Goal: Communication & Community: Answer question/provide support

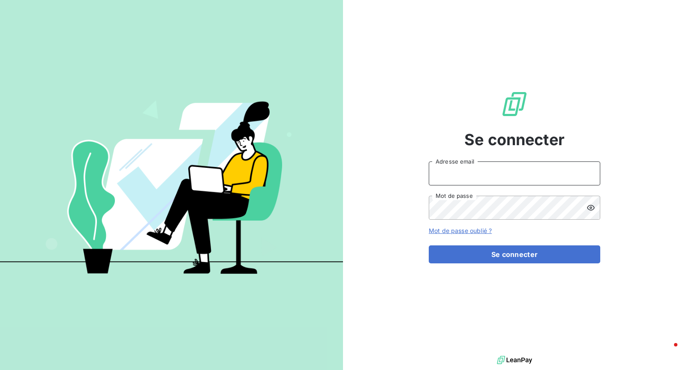
click at [451, 174] on input "Adresse email" at bounding box center [514, 174] width 171 height 24
type input "[EMAIL_ADDRESS][DOMAIN_NAME]"
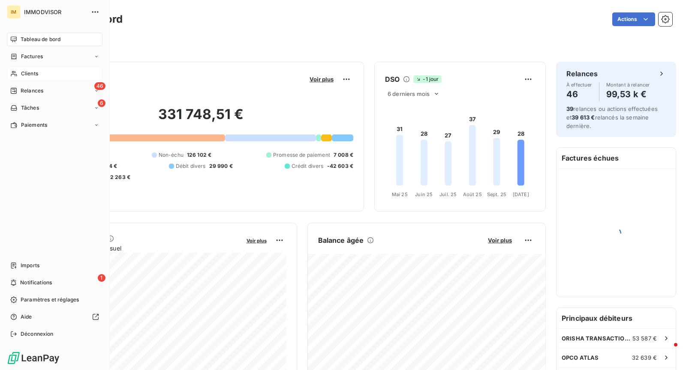
click at [14, 73] on icon at bounding box center [14, 74] width 6 height 6
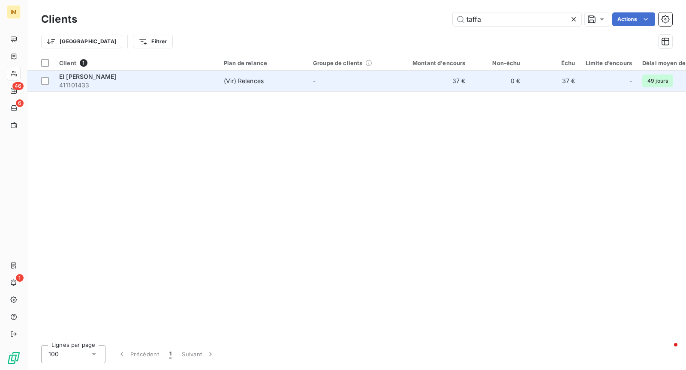
type input "taffa"
click at [269, 83] on span "(Vir) Relances" at bounding box center [263, 81] width 79 height 9
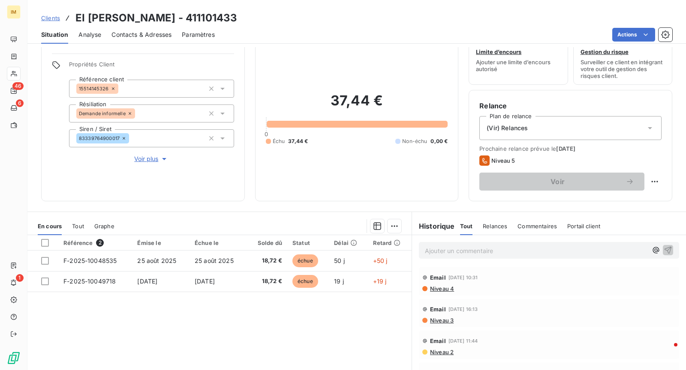
scroll to position [26, 0]
click at [655, 181] on html "IM 46 6 1 Clients EI [PERSON_NAME] - 411101433 Situation Analyse Contacts & Adr…" at bounding box center [343, 185] width 686 height 370
click at [640, 199] on div "Replanifier cette action" at bounding box center [619, 201] width 77 height 14
select select "9"
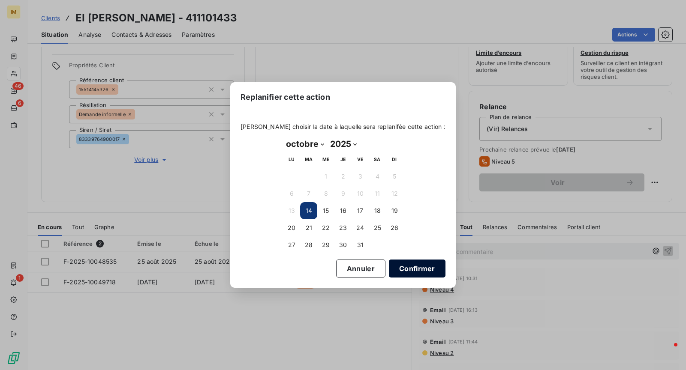
click at [408, 268] on button "Confirmer" at bounding box center [417, 269] width 57 height 18
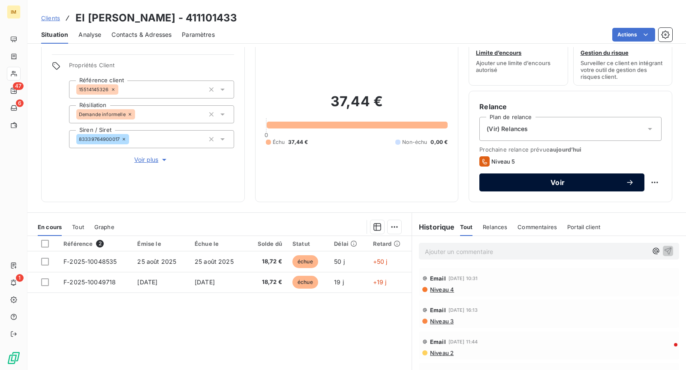
click at [507, 179] on span "Voir" at bounding box center [558, 182] width 136 height 7
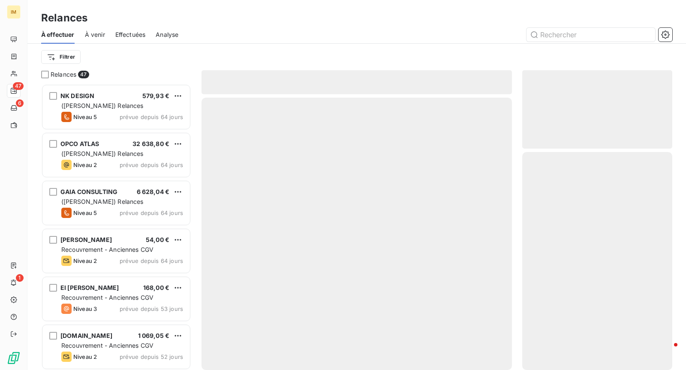
scroll to position [286, 150]
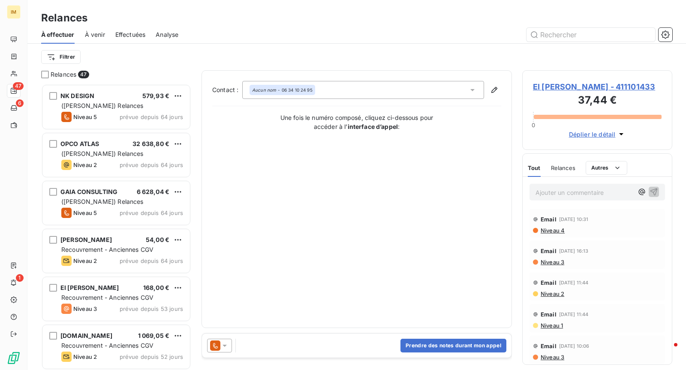
click at [223, 348] on icon at bounding box center [224, 346] width 9 height 9
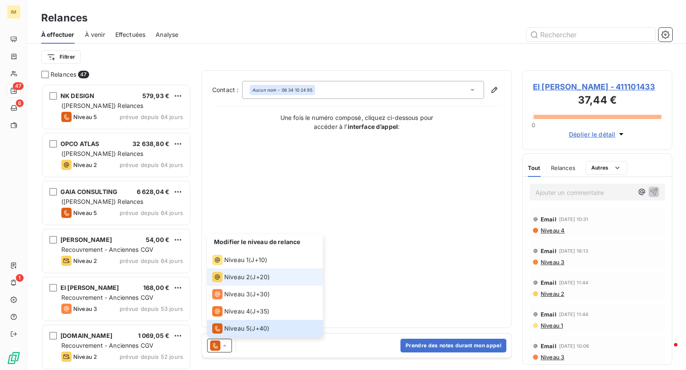
click at [247, 275] on span "Niveau 2" at bounding box center [237, 277] width 26 height 9
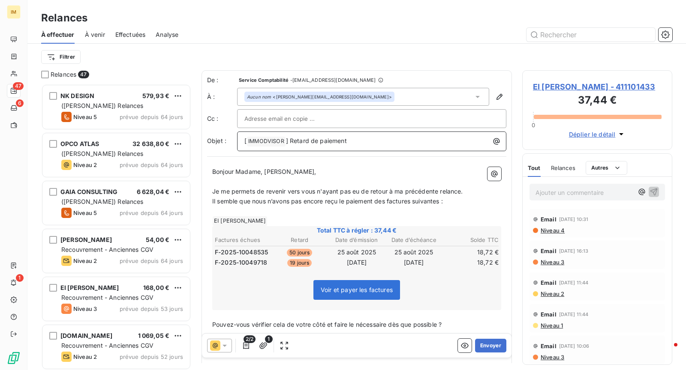
click at [309, 141] on span "] Retard de paiement" at bounding box center [316, 140] width 61 height 7
click at [369, 145] on div "[ IMMODVISOR ﻿ ] Retard de paiement" at bounding box center [371, 142] width 269 height 20
drag, startPoint x: 349, startPoint y: 141, endPoint x: 297, endPoint y: 144, distance: 52.4
click at [297, 144] on p "[ IMMODVISOR ﻿ ] Retard de paiement" at bounding box center [373, 141] width 259 height 10
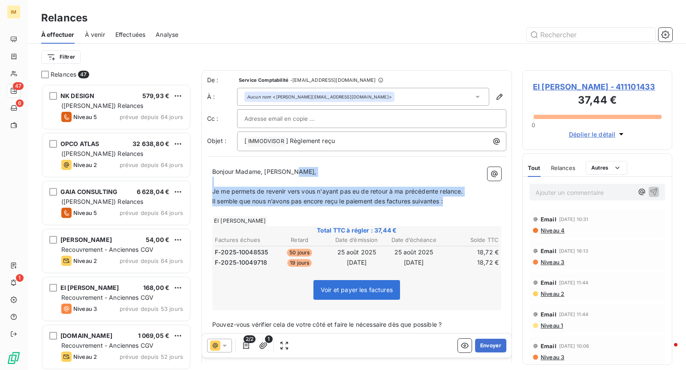
drag, startPoint x: 448, startPoint y: 204, endPoint x: 312, endPoint y: 166, distance: 141.1
click at [270, 171] on div "Bonjour Madame, Monsieur, ﻿ Je me permets de revenir vers vous n'ayant pas eu d…" at bounding box center [356, 326] width 289 height 319
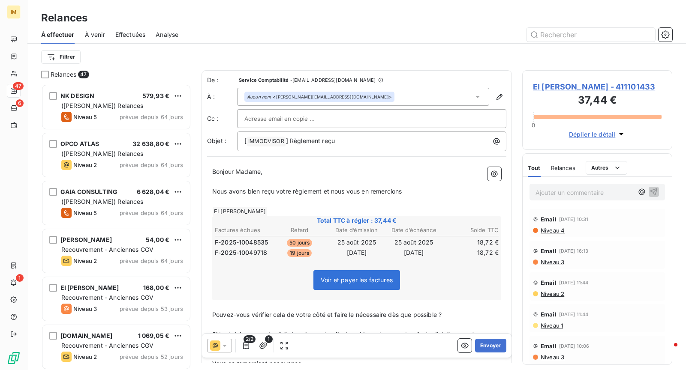
click at [482, 301] on p "﻿" at bounding box center [356, 305] width 289 height 10
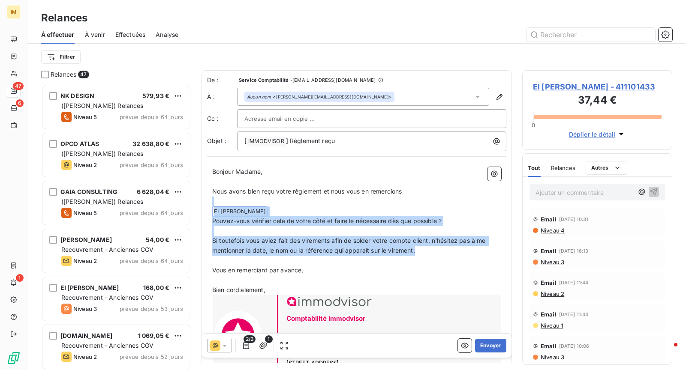
drag, startPoint x: 444, startPoint y: 253, endPoint x: 226, endPoint y: 200, distance: 223.7
click at [226, 200] on div "Bonjour Madame, ﻿ Nous avons bien reçu votre règlement et nous vous en remercio…" at bounding box center [356, 275] width 289 height 216
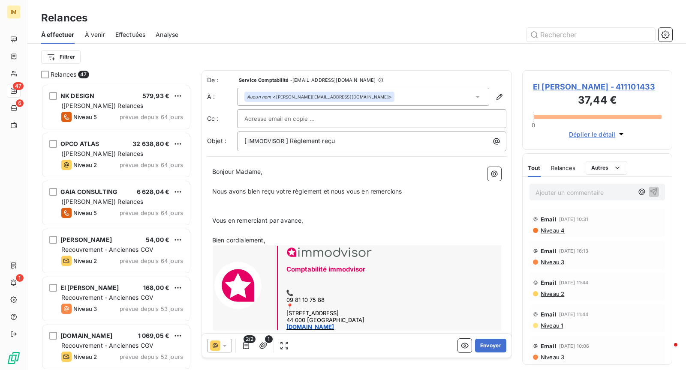
drag, startPoint x: 313, startPoint y: 223, endPoint x: 209, endPoint y: 198, distance: 107.2
click at [209, 198] on div "Bonjour Madame, ﻿ Nous avons bien reçu votre règlement et nous vous en remercio…" at bounding box center [356, 250] width 299 height 176
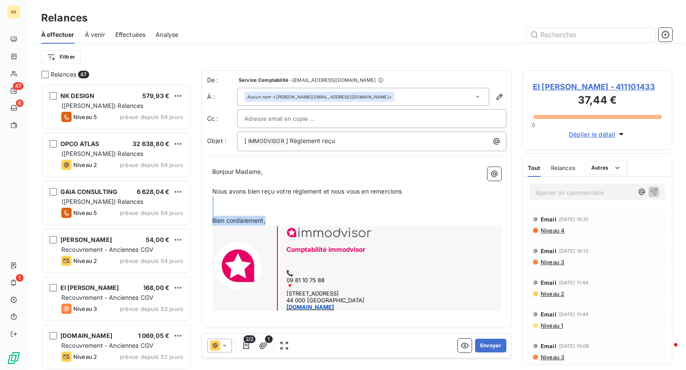
drag, startPoint x: 267, startPoint y: 219, endPoint x: 203, endPoint y: 195, distance: 68.6
click at [203, 195] on div "De : Service Comptabilité - [EMAIL_ADDRESS][DOMAIN_NAME] À : Aucun nom <[PERSON…" at bounding box center [356, 199] width 310 height 258
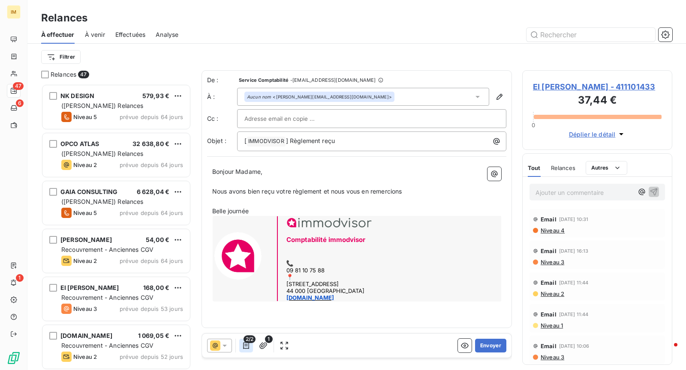
click at [249, 345] on icon "button" at bounding box center [246, 346] width 9 height 9
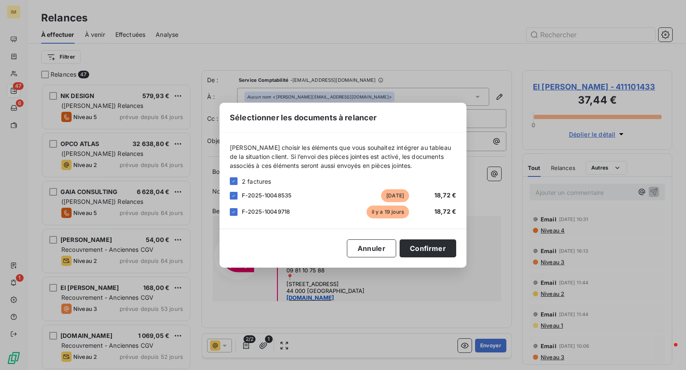
click at [275, 197] on span "F-2025-10048535" at bounding box center [267, 195] width 50 height 7
click at [228, 196] on div "[PERSON_NAME] choisir les éléments que vous souhaitez intégrer au tableau de la…" at bounding box center [342, 181] width 247 height 96
click at [231, 196] on icon at bounding box center [233, 195] width 5 height 5
click at [233, 211] on icon at bounding box center [233, 212] width 5 height 5
click at [235, 211] on div at bounding box center [234, 212] width 8 height 8
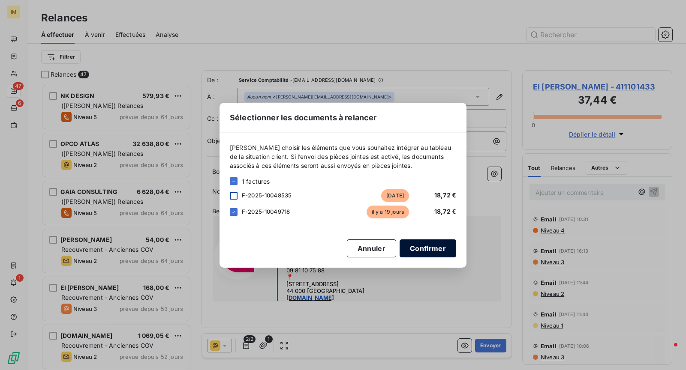
click at [432, 247] on button "Confirmer" at bounding box center [427, 249] width 57 height 18
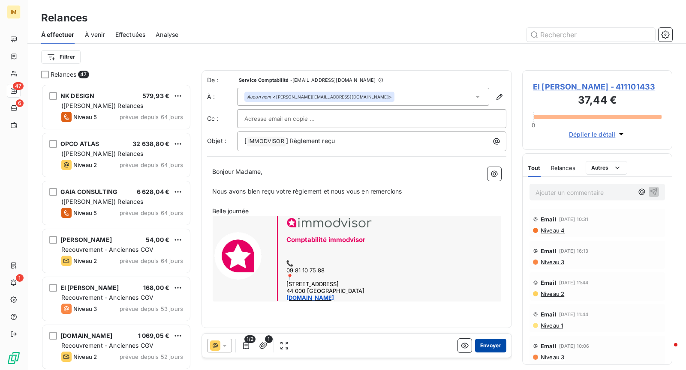
click at [493, 343] on button "Envoyer" at bounding box center [490, 346] width 31 height 14
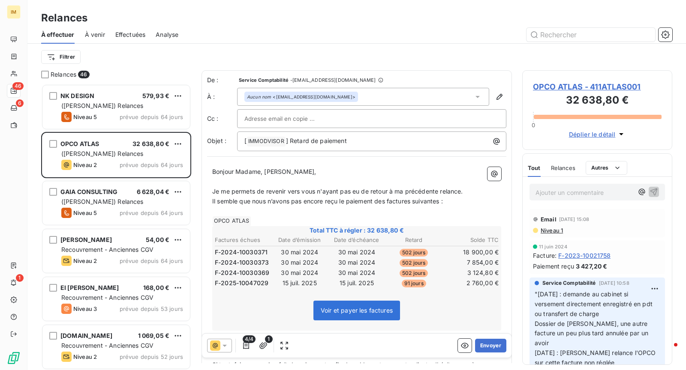
scroll to position [7, 7]
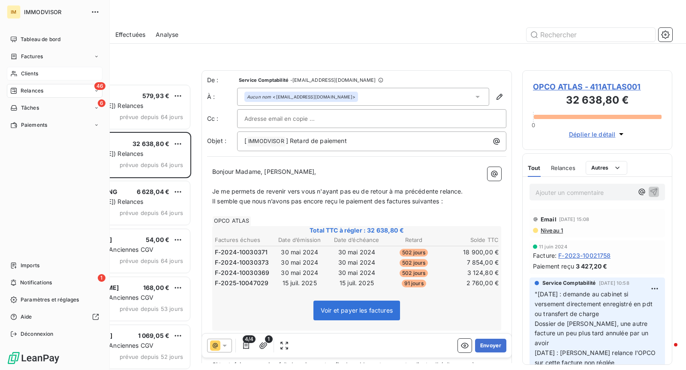
click at [20, 70] on div "Clients" at bounding box center [55, 74] width 96 height 14
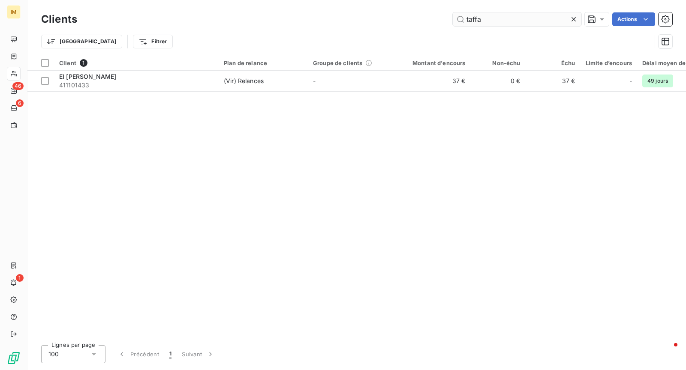
click at [501, 20] on input "taffa" at bounding box center [517, 19] width 129 height 14
type input "nk de"
click at [308, 69] on th "Groupe de clients" at bounding box center [352, 62] width 89 height 15
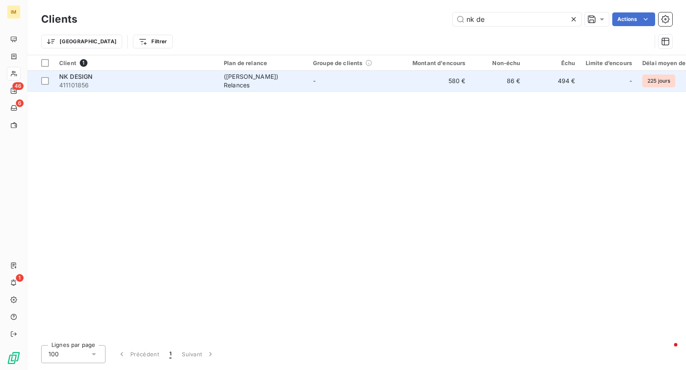
click at [311, 74] on td "-" at bounding box center [352, 81] width 89 height 21
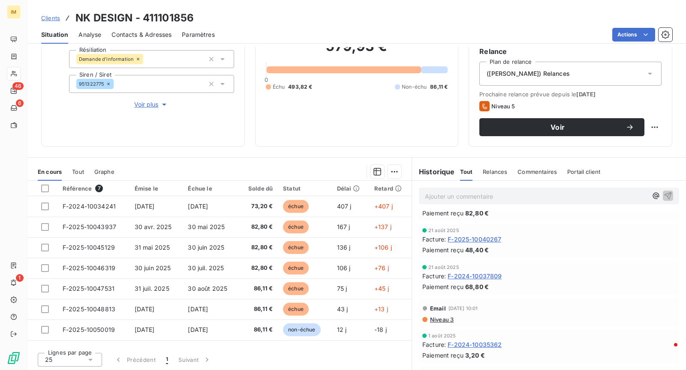
scroll to position [365, 0]
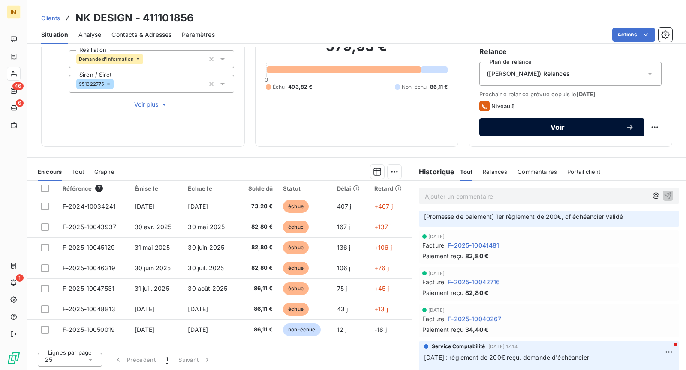
click at [565, 124] on span "Voir" at bounding box center [558, 127] width 136 height 7
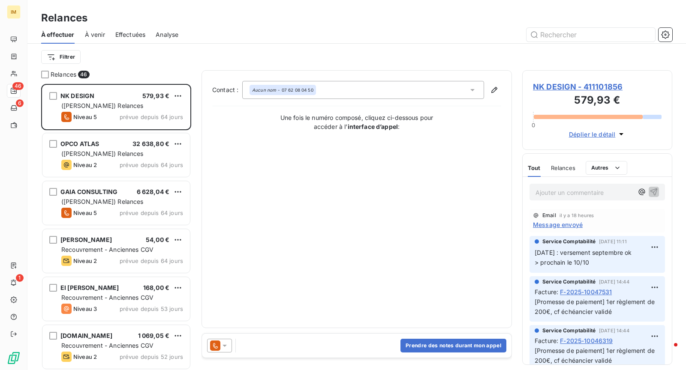
scroll to position [279, 143]
click at [222, 340] on div at bounding box center [219, 346] width 25 height 14
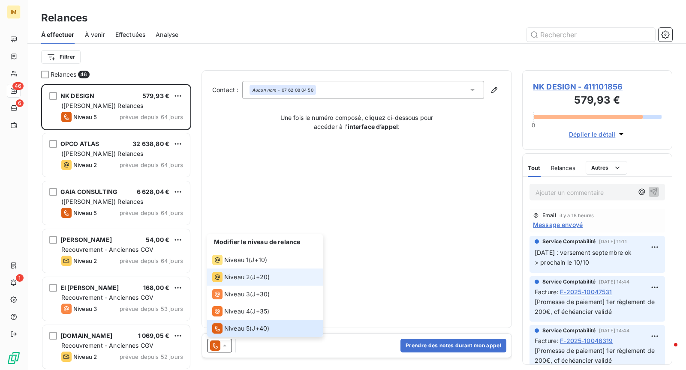
click at [266, 278] on span "J+20 )" at bounding box center [261, 277] width 18 height 9
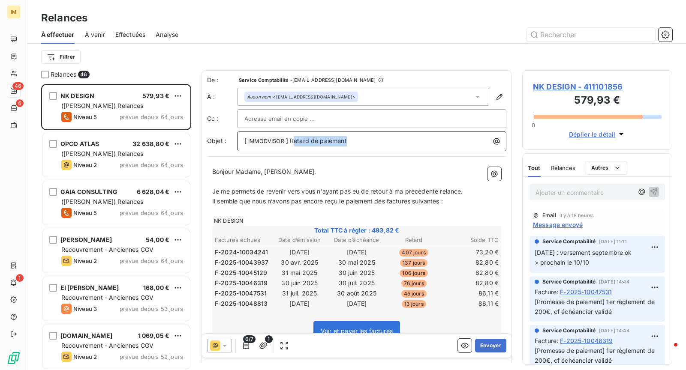
drag, startPoint x: 294, startPoint y: 137, endPoint x: 363, endPoint y: 145, distance: 69.9
click at [360, 146] on div "[ IMMODVISOR ﻿ ] Retard de paiement" at bounding box center [371, 142] width 269 height 20
drag, startPoint x: 309, startPoint y: 170, endPoint x: 237, endPoint y: 168, distance: 71.6
click at [237, 168] on p "Bonjour Madame, [PERSON_NAME]," at bounding box center [356, 172] width 289 height 10
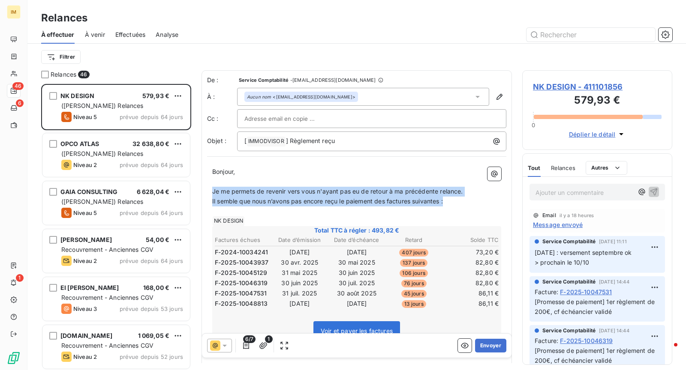
drag, startPoint x: 448, startPoint y: 200, endPoint x: 212, endPoint y: 187, distance: 236.1
click at [212, 187] on div "Bonjour, ﻿ Je me permets de revenir vers vous n'ayant pas eu de retour à ma pré…" at bounding box center [356, 347] width 289 height 360
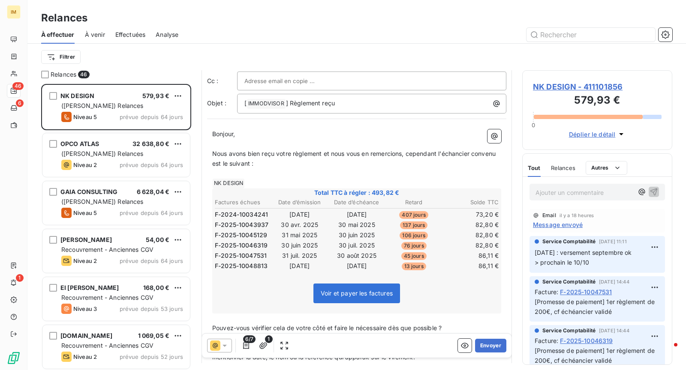
scroll to position [84, 0]
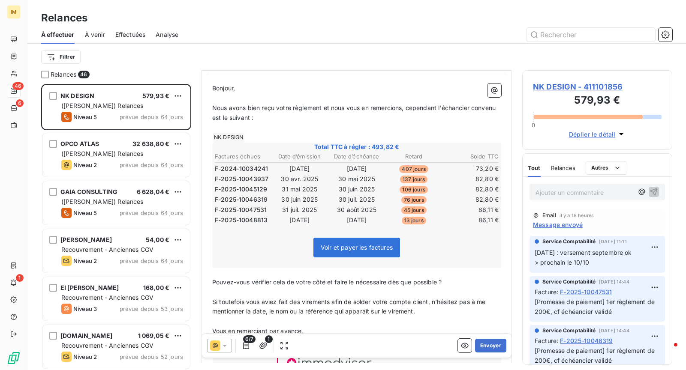
click at [474, 278] on p "Pouvez-vous vérifier cela de votre côté et faire le nécessaire dès que possible…" at bounding box center [356, 283] width 289 height 10
click at [498, 270] on div "Bonjour, ﻿ Nous avons bien reçu votre règlement et nous vous en remercions, cep…" at bounding box center [356, 263] width 299 height 370
click at [487, 268] on p "﻿" at bounding box center [356, 273] width 289 height 10
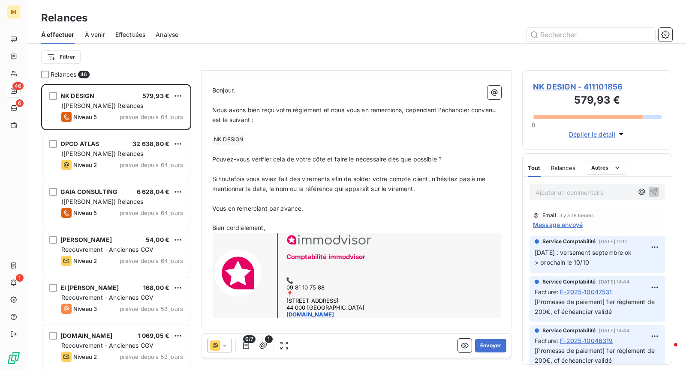
click at [296, 122] on p "Nous avons bien reçu votre règlement et nous vous en remercions, cependant l'éc…" at bounding box center [356, 115] width 289 height 20
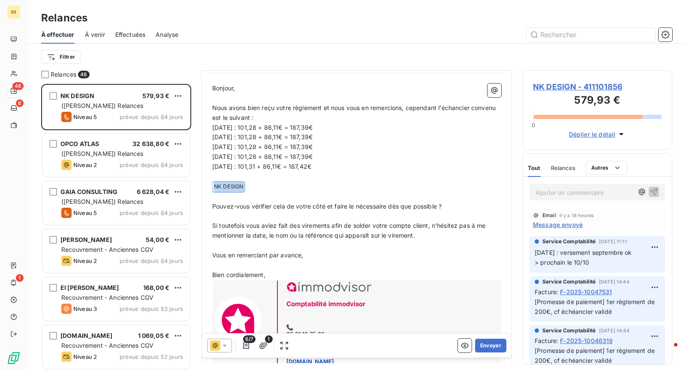
drag, startPoint x: 258, startPoint y: 186, endPoint x: 197, endPoint y: 183, distance: 61.0
click at [197, 183] on div "Relances 46 NK DESIGN 579,93 € (Manuel) Relances Niveau 5 prévue depuis 64 jour…" at bounding box center [356, 220] width 658 height 300
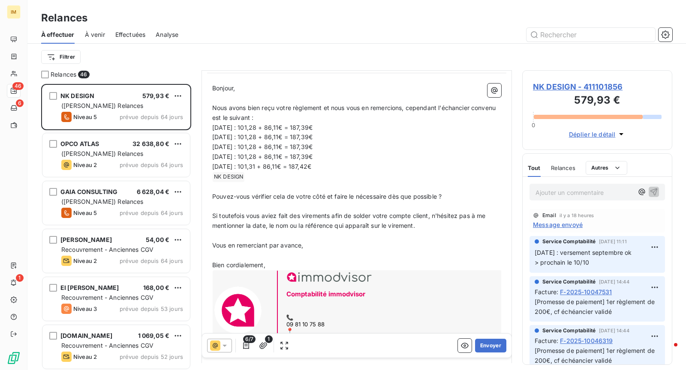
drag, startPoint x: 274, startPoint y: 177, endPoint x: 266, endPoint y: 177, distance: 8.6
click at [274, 177] on p "﻿ NK DESIGN ﻿ ﻿" at bounding box center [356, 177] width 289 height 10
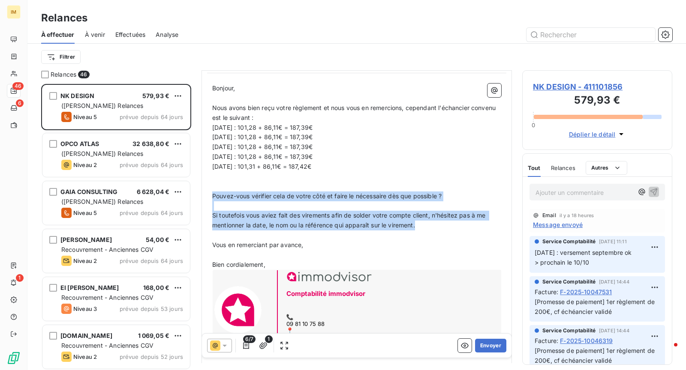
drag, startPoint x: 433, startPoint y: 224, endPoint x: 201, endPoint y: 194, distance: 233.4
click at [201, 194] on div "De : Service Comptabilité - [EMAIL_ADDRESS][DOMAIN_NAME] À : Aucun nom <[EMAIL_…" at bounding box center [356, 177] width 310 height 381
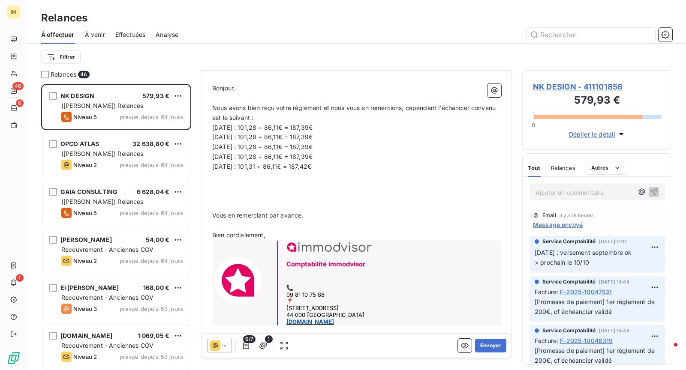
scroll to position [82, 0]
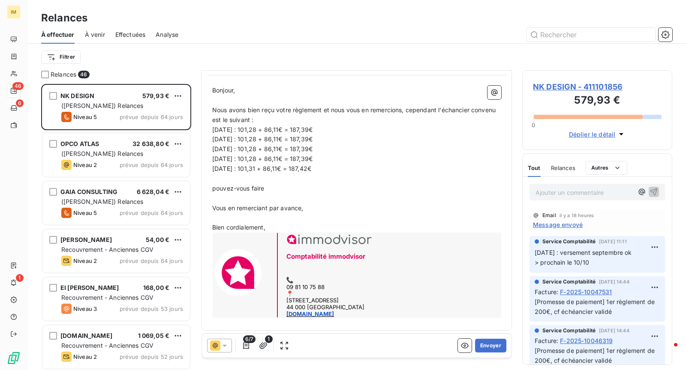
click at [213, 185] on span "pouvez-vous faire" at bounding box center [238, 188] width 52 height 7
click at [272, 188] on p "Pouvez-vous faire" at bounding box center [356, 189] width 289 height 10
click at [346, 189] on p "Pouvez-vous faire un règlement complé" at bounding box center [356, 189] width 289 height 10
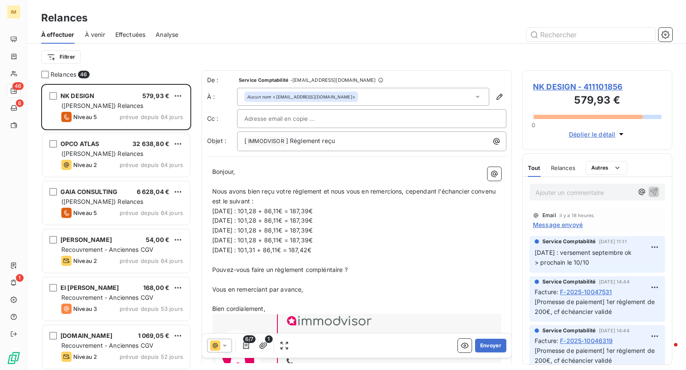
click at [450, 188] on span "Nous avons bien reçu votre règlement et nous vous en remercions, cependant l'éc…" at bounding box center [354, 196] width 285 height 17
click at [452, 198] on p "Nous avons bien reçu votre règlement et nous vous en remercions, cependant l'éc…" at bounding box center [356, 197] width 289 height 20
click at [452, 192] on span "Nous avons bien reçu votre règlement et nous vous en remercions, cependant l'éc…" at bounding box center [354, 196] width 285 height 17
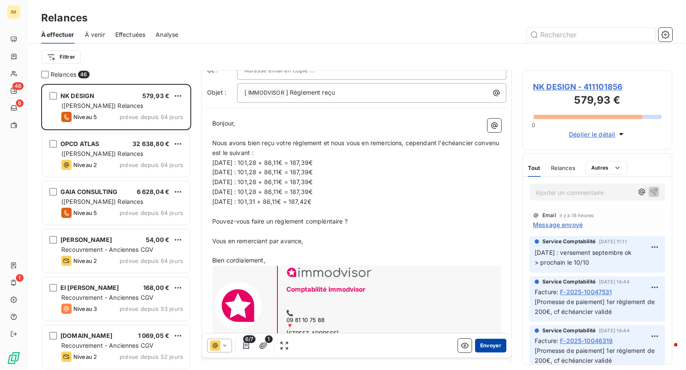
scroll to position [49, 0]
click at [490, 347] on button "Envoyer" at bounding box center [490, 346] width 31 height 14
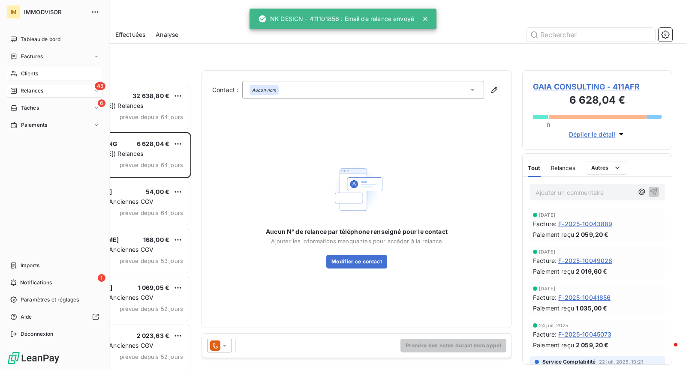
click at [19, 77] on div "Clients" at bounding box center [55, 74] width 96 height 14
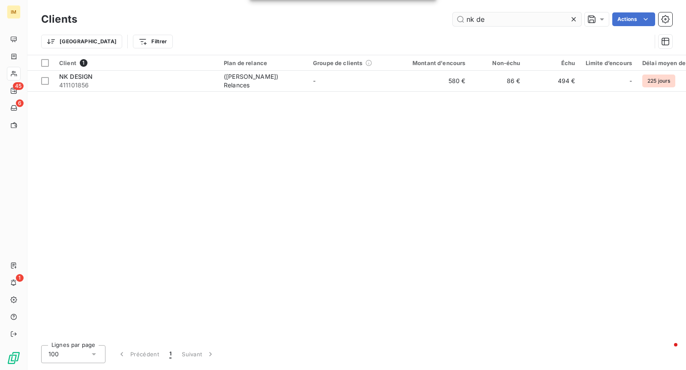
click at [502, 22] on input "nk de" at bounding box center [517, 19] width 129 height 14
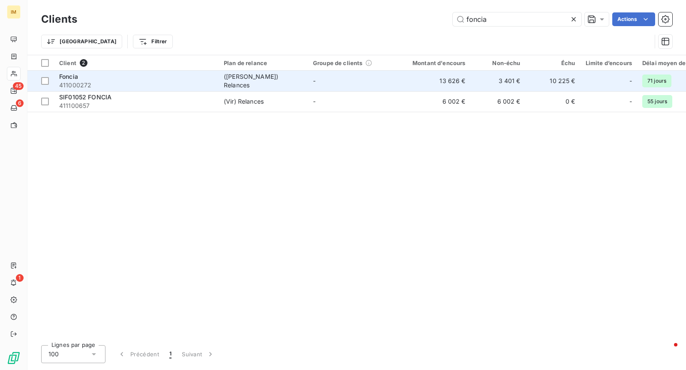
type input "foncia"
click at [179, 77] on div "Foncia" at bounding box center [136, 76] width 154 height 9
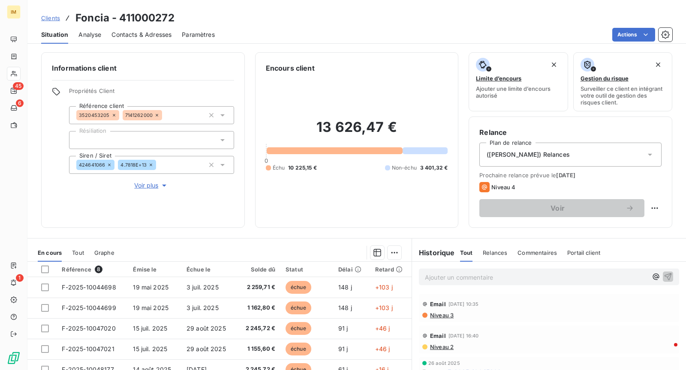
click at [648, 206] on html "IM 45 6 1 Clients Foncia - 411000272 Situation Analyse Contacts & Adresses Para…" at bounding box center [343, 185] width 686 height 370
click at [613, 227] on div "Replanifier cette action" at bounding box center [612, 226] width 77 height 14
select select "9"
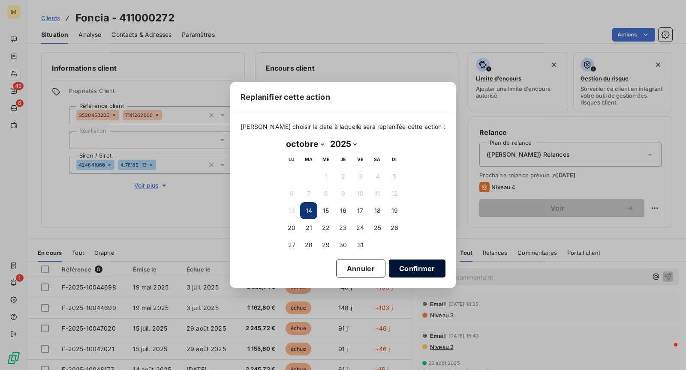
click at [395, 264] on button "Confirmer" at bounding box center [417, 269] width 57 height 18
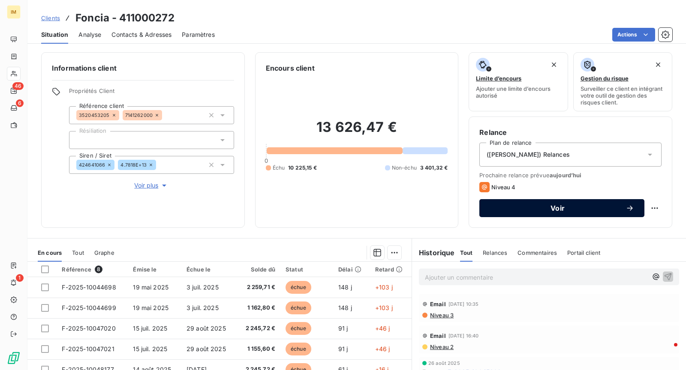
click at [546, 205] on span "Voir" at bounding box center [558, 208] width 136 height 7
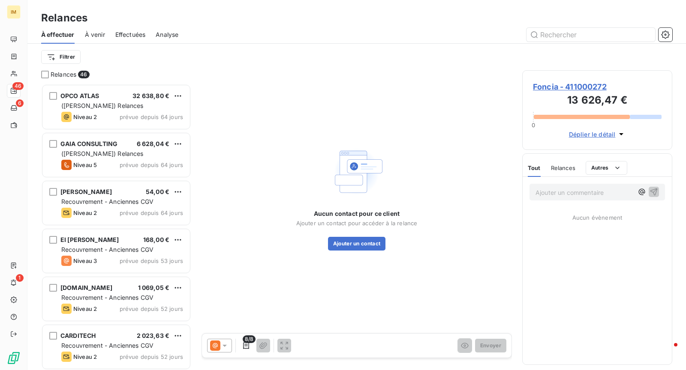
scroll to position [279, 143]
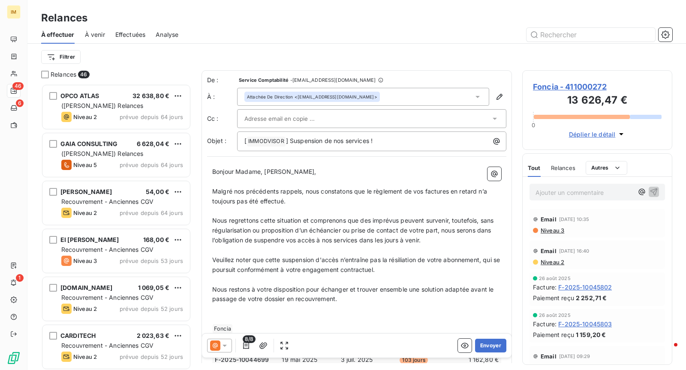
click at [224, 343] on icon at bounding box center [224, 346] width 9 height 9
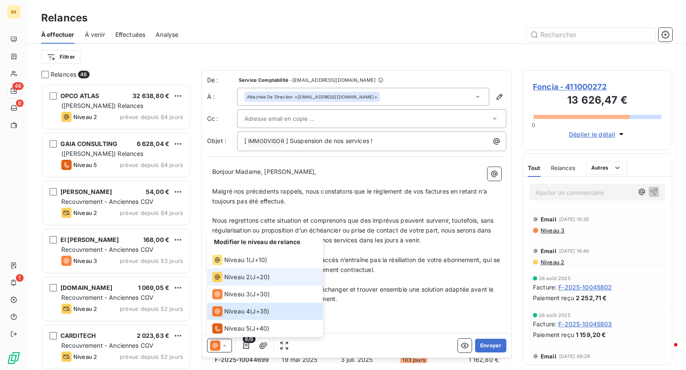
click at [264, 271] on li "Niveau 2 ( J+20 )" at bounding box center [265, 277] width 116 height 17
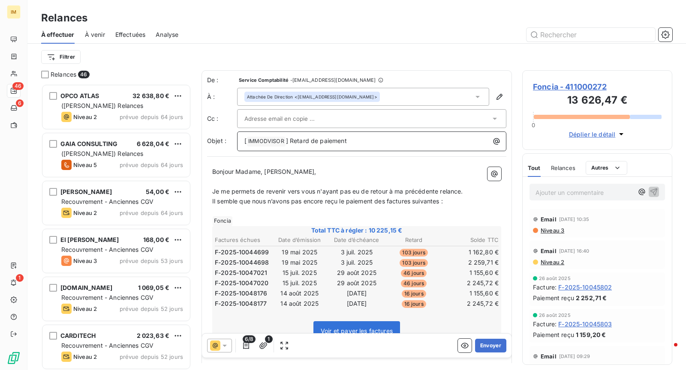
click at [366, 142] on p "[ IMMODVISOR ﻿ ] Retard de paiement" at bounding box center [373, 141] width 259 height 10
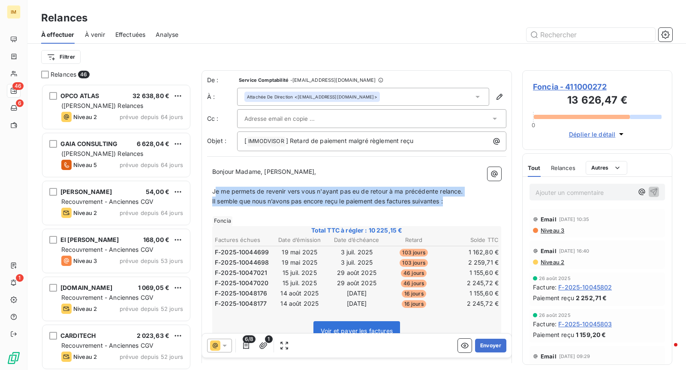
drag, startPoint x: 459, startPoint y: 201, endPoint x: 218, endPoint y: 189, distance: 241.6
click at [215, 189] on div "Bonjour Madame, Monsieur, ﻿ Je me permets de revenir vers vous n'ayant pas eu d…" at bounding box center [356, 347] width 289 height 360
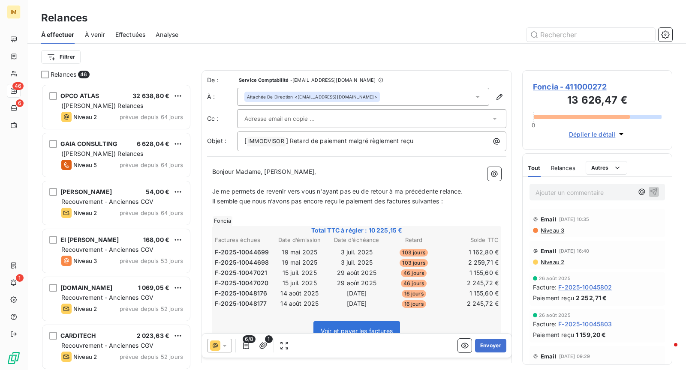
click at [326, 114] on div at bounding box center [367, 118] width 246 height 13
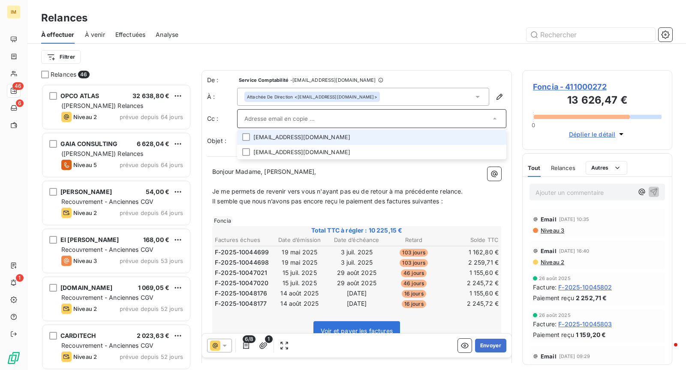
click at [396, 138] on li "[EMAIL_ADDRESS][DOMAIN_NAME]" at bounding box center [371, 137] width 269 height 15
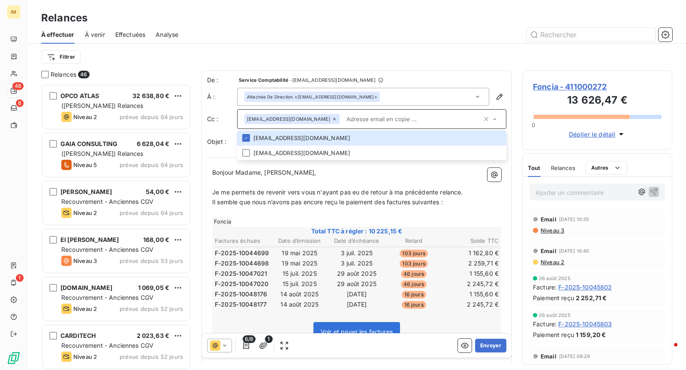
click at [387, 115] on input "text" at bounding box center [412, 119] width 139 height 13
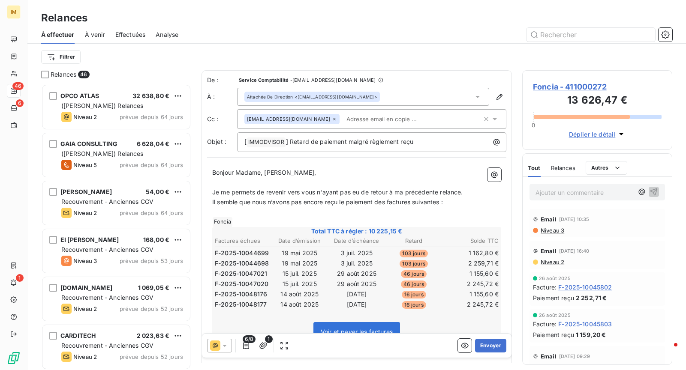
click at [343, 118] on input "text" at bounding box center [392, 119] width 99 height 13
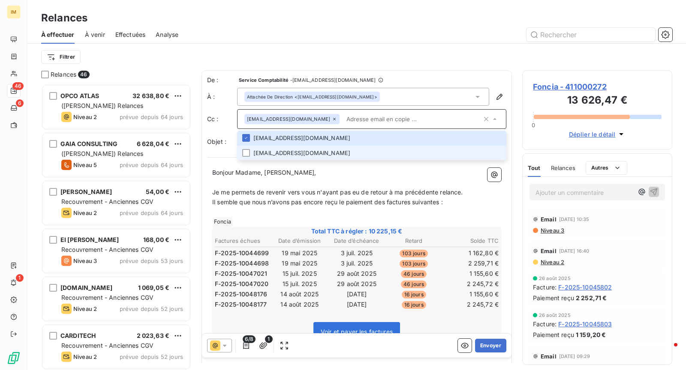
click at [280, 146] on li "[EMAIL_ADDRESS][DOMAIN_NAME]" at bounding box center [371, 153] width 269 height 15
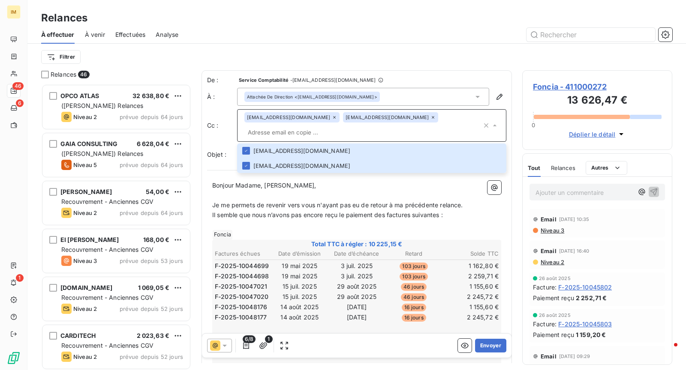
click at [332, 118] on icon at bounding box center [334, 117] width 5 height 5
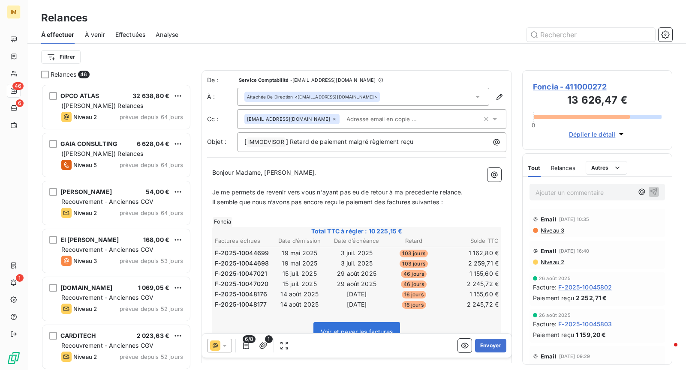
click at [276, 181] on p "﻿" at bounding box center [356, 183] width 289 height 10
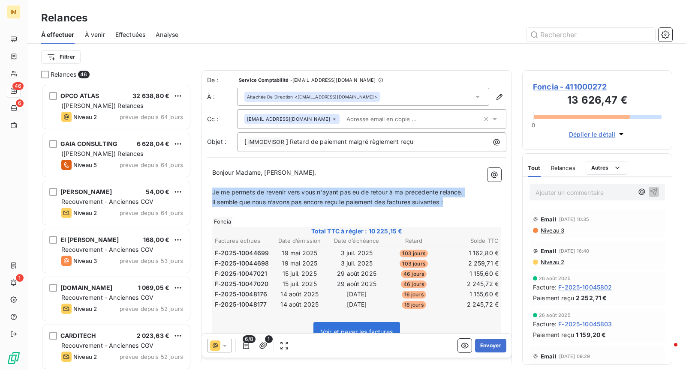
drag, startPoint x: 433, startPoint y: 199, endPoint x: 204, endPoint y: 193, distance: 228.5
click at [204, 193] on div "De : Service Comptabilité - [EMAIL_ADDRESS][DOMAIN_NAME] À : Attachée De Direct…" at bounding box center [356, 304] width 310 height 469
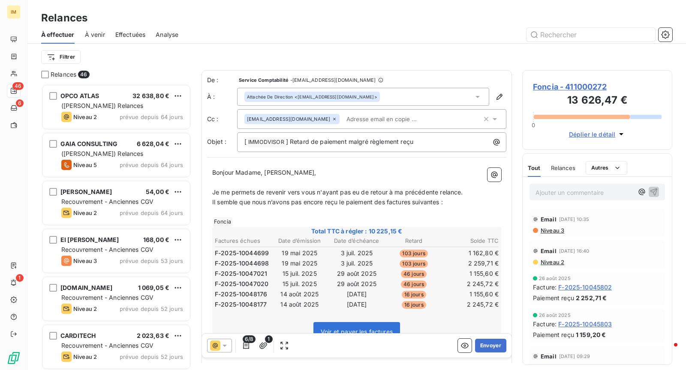
click at [385, 195] on p "Je me permets de revenir vers vous n'ayant pas eu de retour à ma précédente rel…" at bounding box center [356, 193] width 289 height 10
drag, startPoint x: 453, startPoint y: 189, endPoint x: 214, endPoint y: 189, distance: 238.8
click at [214, 189] on span "Je me permets de revenir vers vous n'ayant pas eu de retour à ma précédente rel…" at bounding box center [337, 192] width 251 height 7
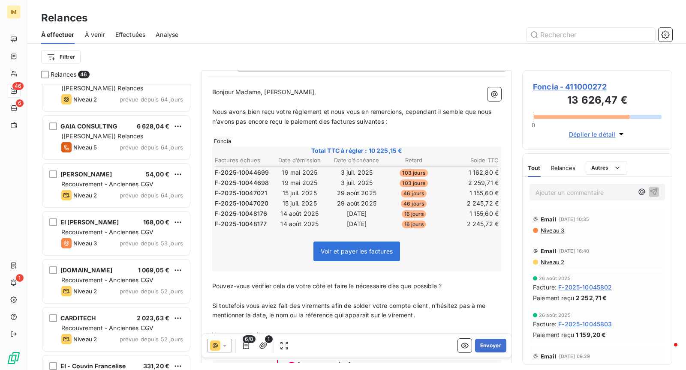
scroll to position [82, 0]
click at [250, 340] on span "6/8" at bounding box center [249, 340] width 13 height 8
click at [247, 345] on icon "button" at bounding box center [246, 346] width 9 height 9
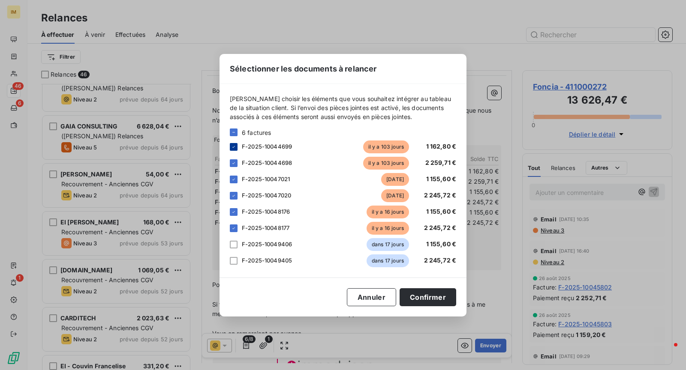
click at [233, 147] on icon at bounding box center [233, 146] width 5 height 5
drag, startPoint x: 233, startPoint y: 165, endPoint x: 234, endPoint y: 171, distance: 6.9
click at [233, 165] on icon at bounding box center [233, 163] width 5 height 5
click at [234, 179] on icon at bounding box center [233, 179] width 5 height 5
click at [235, 196] on icon at bounding box center [233, 195] width 5 height 5
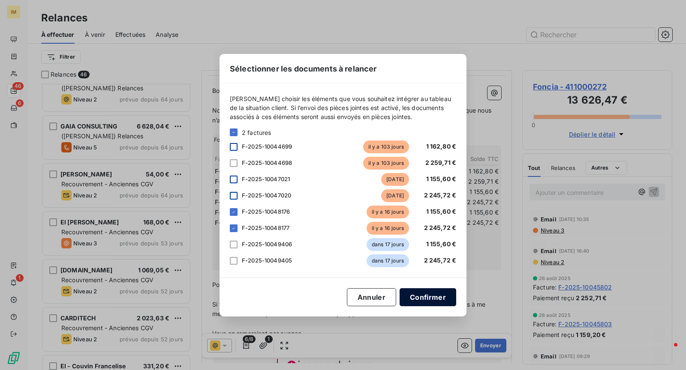
click at [432, 303] on button "Confirmer" at bounding box center [427, 297] width 57 height 18
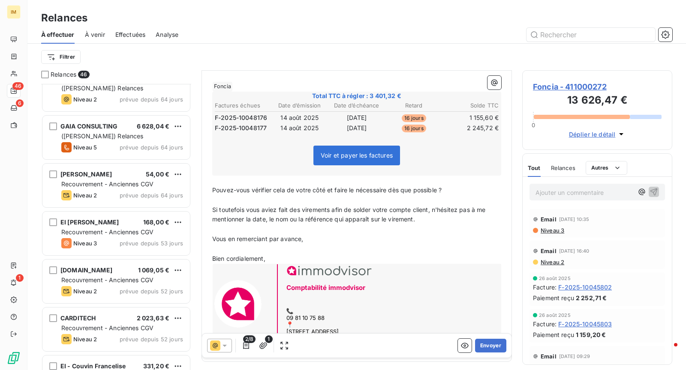
scroll to position [84, 0]
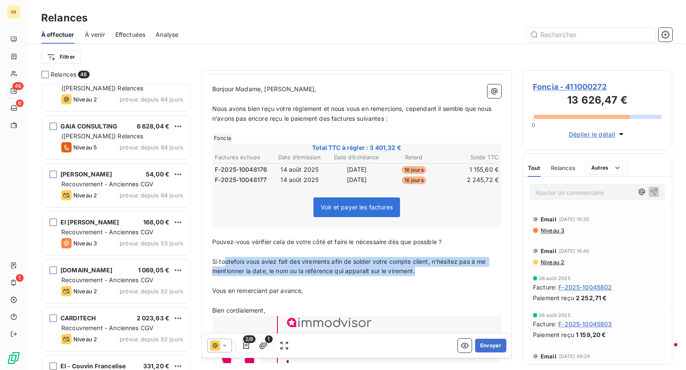
drag, startPoint x: 430, startPoint y: 272, endPoint x: 352, endPoint y: 274, distance: 77.6
click at [225, 257] on p "Si toutefois vous aviez fait des virements afin de solder votre compte client, …" at bounding box center [356, 267] width 289 height 20
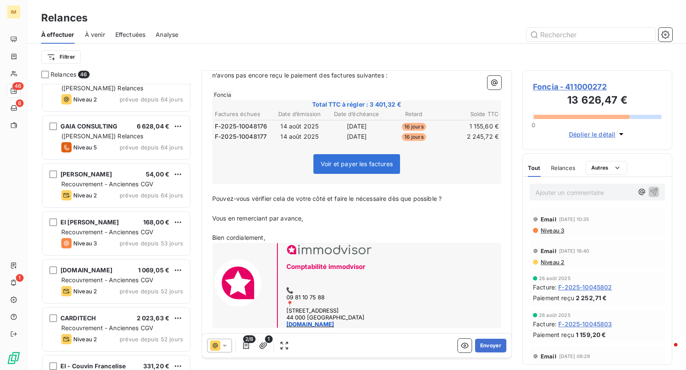
scroll to position [136, 0]
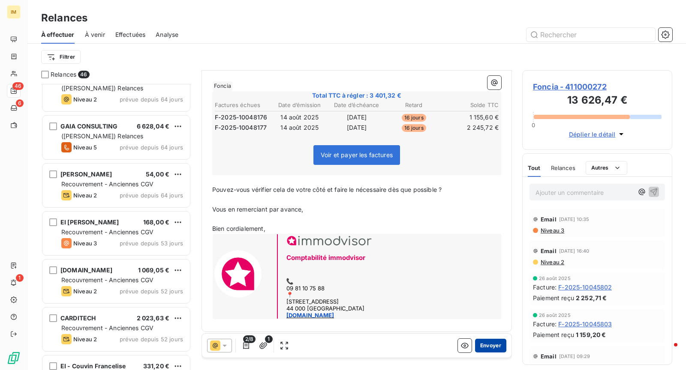
click at [486, 345] on button "Envoyer" at bounding box center [490, 346] width 31 height 14
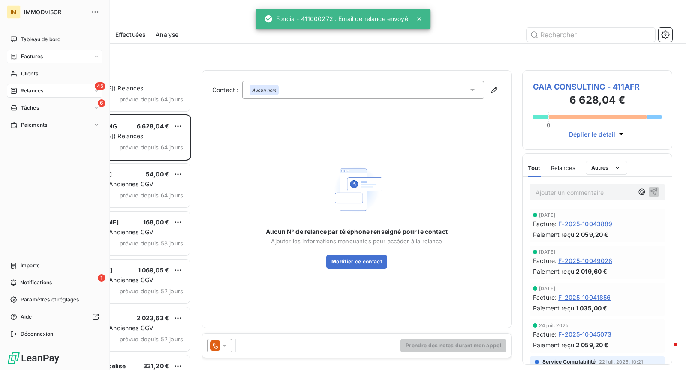
click at [17, 54] on div "Factures" at bounding box center [26, 57] width 33 height 8
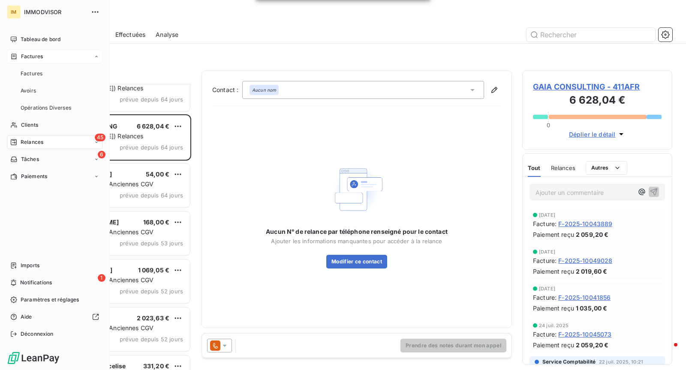
click at [37, 53] on span "Factures" at bounding box center [32, 57] width 22 height 8
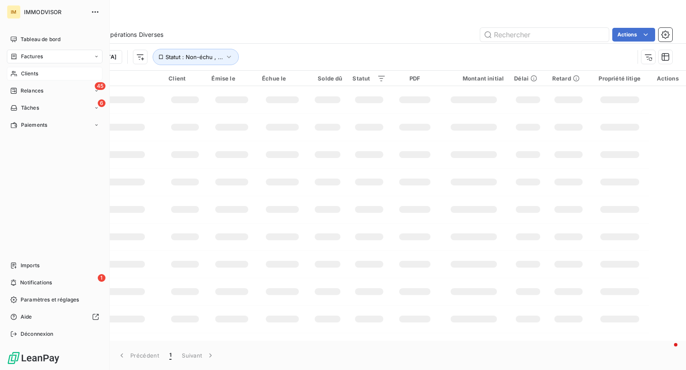
click at [49, 79] on div "Clients" at bounding box center [55, 74] width 96 height 14
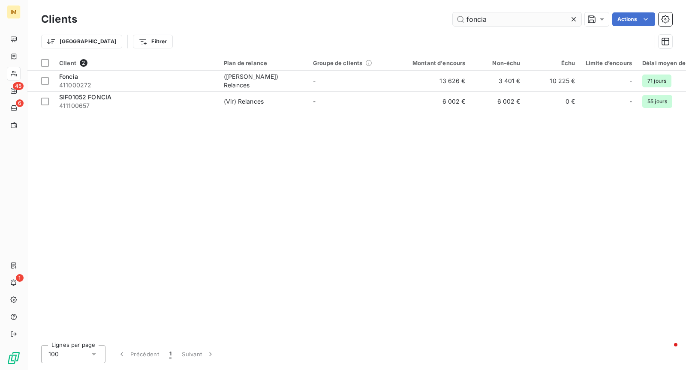
click at [497, 23] on input "foncia" at bounding box center [517, 19] width 129 height 14
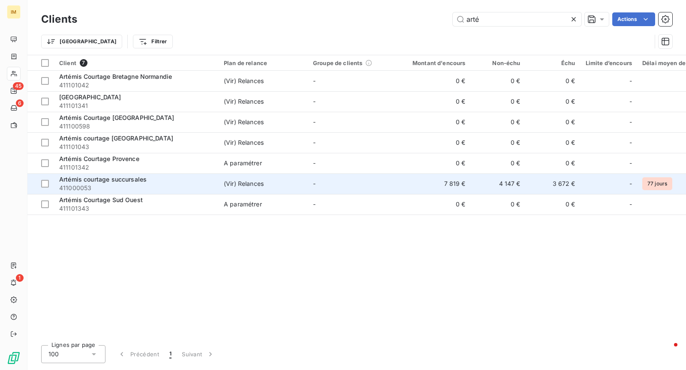
type input "arté"
click at [195, 183] on div "Artémis courtage succursales" at bounding box center [136, 179] width 154 height 9
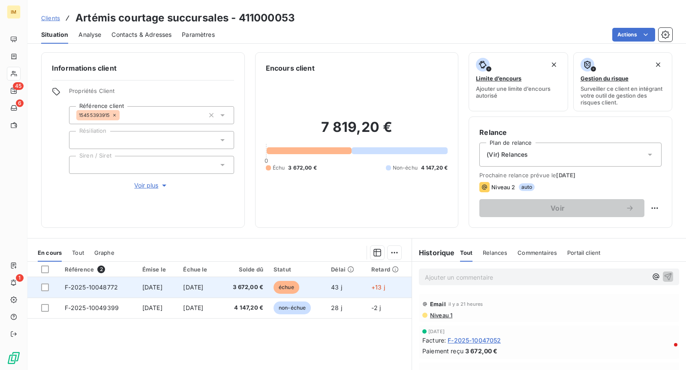
click at [157, 285] on span "[DATE]" at bounding box center [152, 287] width 20 height 7
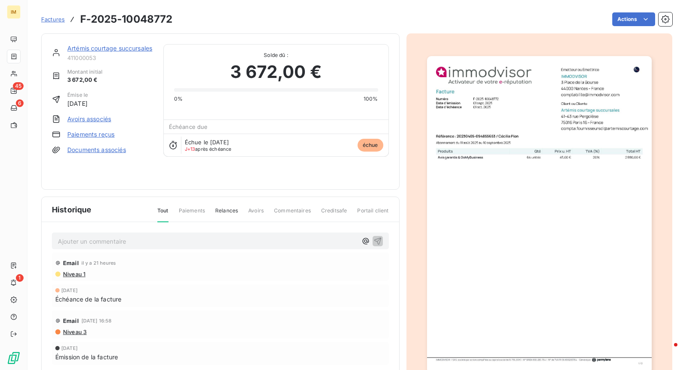
click at [627, 18] on html "IM 45 6 1 Factures F-2025-10048772 Actions Artémis courtage succursales 4110000…" at bounding box center [343, 185] width 686 height 370
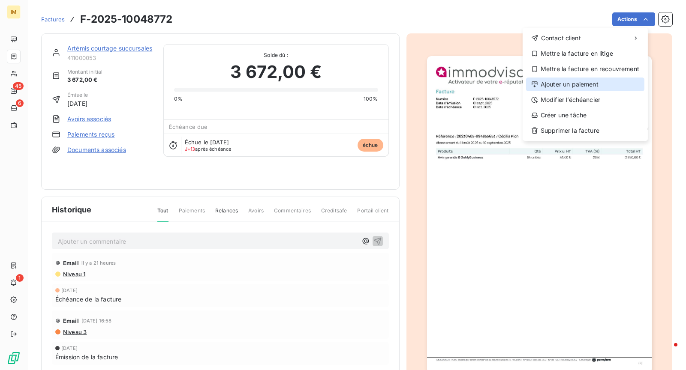
click at [579, 81] on div "Ajouter un paiement" at bounding box center [585, 85] width 118 height 14
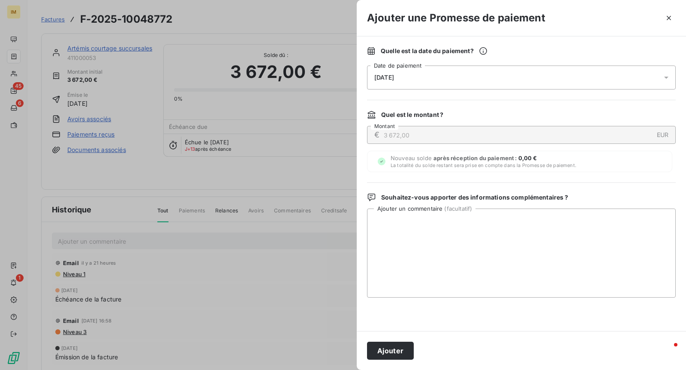
drag, startPoint x: 467, startPoint y: 66, endPoint x: 469, endPoint y: 75, distance: 9.0
click at [467, 66] on div "[DATE]" at bounding box center [521, 78] width 309 height 24
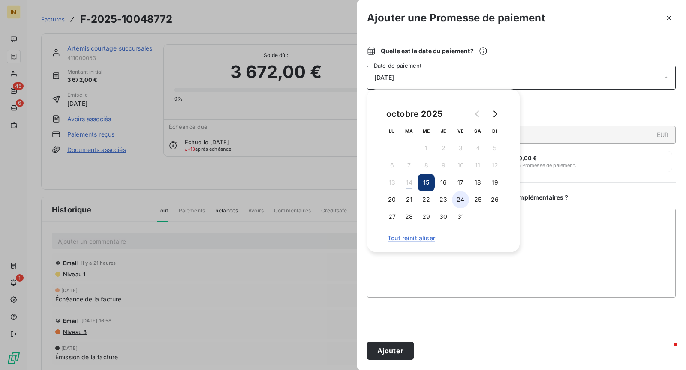
click at [461, 199] on button "24" at bounding box center [460, 199] width 17 height 17
click at [389, 352] on button "Ajouter" at bounding box center [390, 351] width 47 height 18
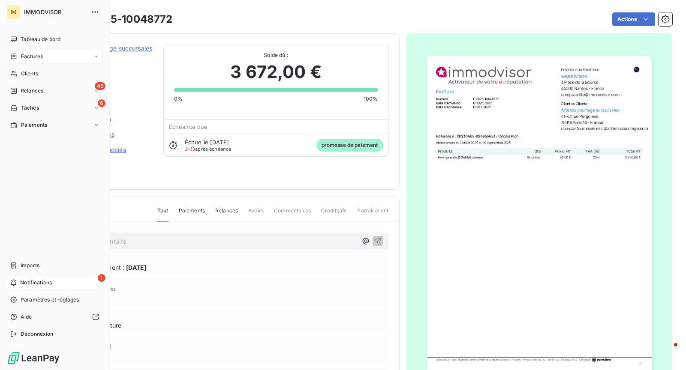
click at [15, 287] on div "1 Notifications" at bounding box center [55, 283] width 96 height 14
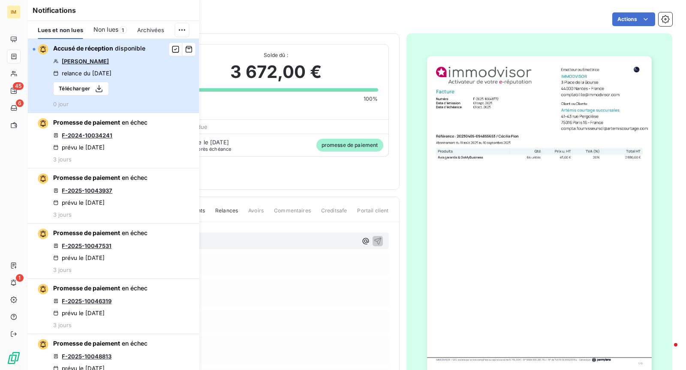
click at [166, 84] on button "Accusé de réception disponible [PERSON_NAME] relance du [DATE] Télécharger 0 jo…" at bounding box center [112, 76] width 171 height 74
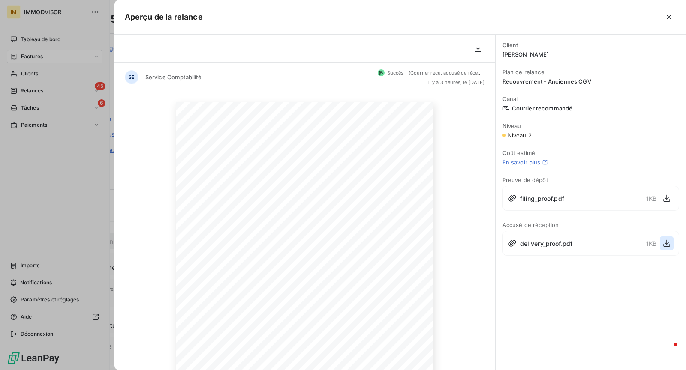
click at [663, 239] on icon "button" at bounding box center [666, 243] width 9 height 9
click at [669, 16] on icon "button" at bounding box center [669, 17] width 4 height 4
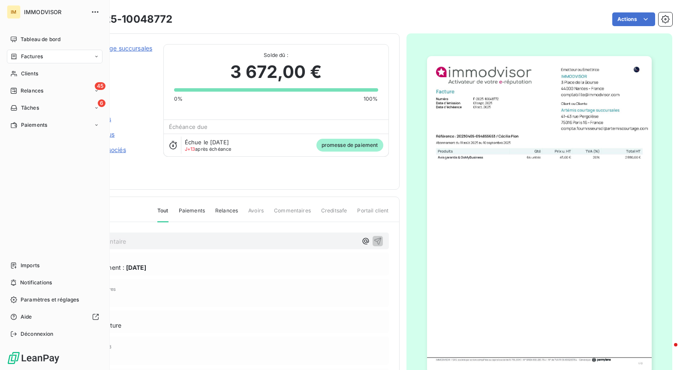
click at [202, 25] on div "Actions" at bounding box center [428, 19] width 490 height 14
click at [60, 265] on div "Imports" at bounding box center [55, 266] width 96 height 14
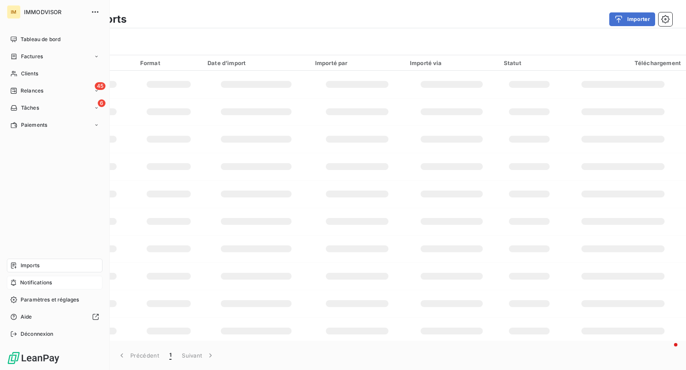
drag, startPoint x: 44, startPoint y: 277, endPoint x: 48, endPoint y: 282, distance: 7.3
click at [44, 277] on div "Notifications" at bounding box center [55, 283] width 96 height 14
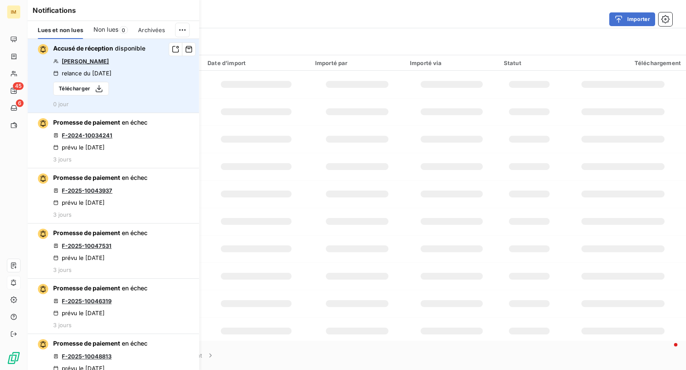
click at [88, 59] on link "[PERSON_NAME]" at bounding box center [85, 61] width 47 height 7
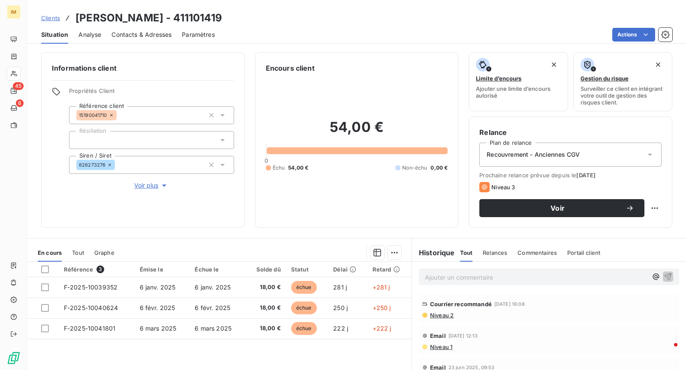
click at [467, 277] on p "Ajouter un commentaire ﻿" at bounding box center [536, 277] width 222 height 11
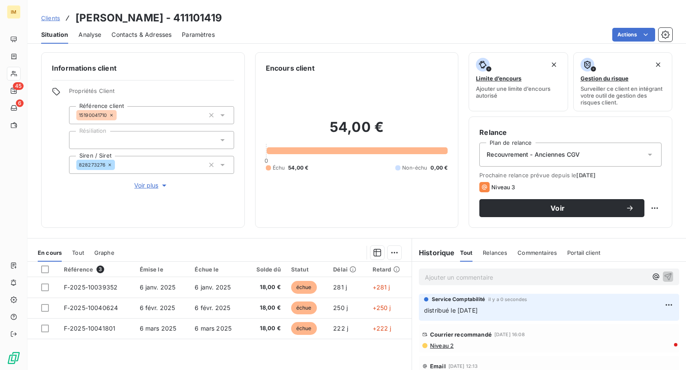
click at [639, 204] on div "Voir" at bounding box center [570, 208] width 182 height 18
click at [645, 207] on html "IM 45 6 Clients PHILIPPE COURONNE - 411101419 Situation Analyse Contacts & Adre…" at bounding box center [343, 185] width 686 height 370
click at [620, 223] on div "Replanifier cette action" at bounding box center [612, 226] width 77 height 14
select select "9"
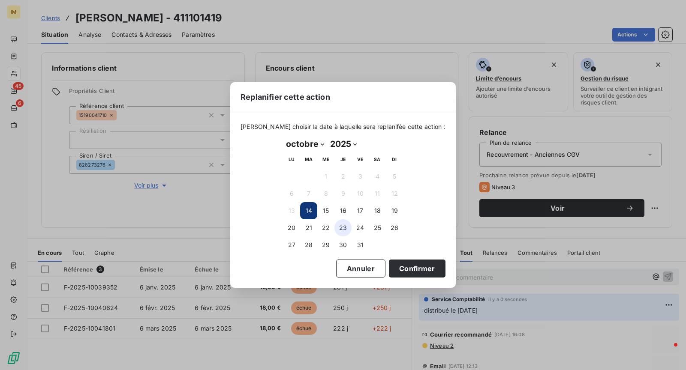
click at [345, 229] on button "23" at bounding box center [342, 227] width 17 height 17
click at [402, 272] on button "Confirmer" at bounding box center [417, 269] width 57 height 18
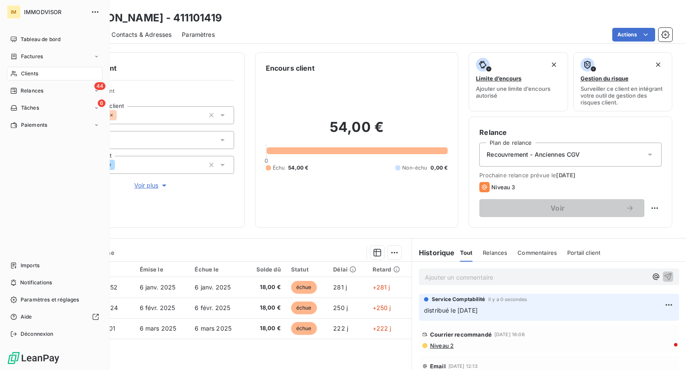
click at [18, 72] on div "Clients" at bounding box center [55, 74] width 96 height 14
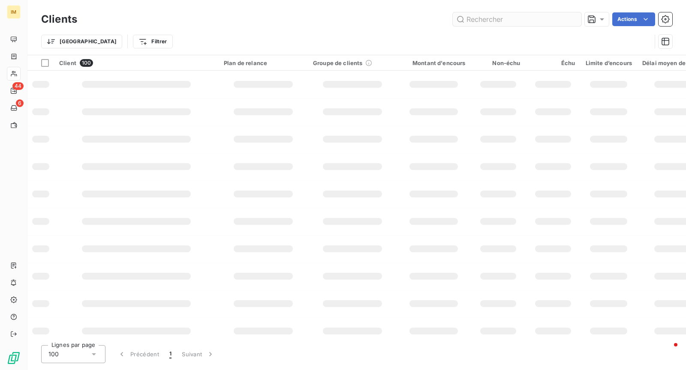
click at [474, 21] on input "text" at bounding box center [517, 19] width 129 height 14
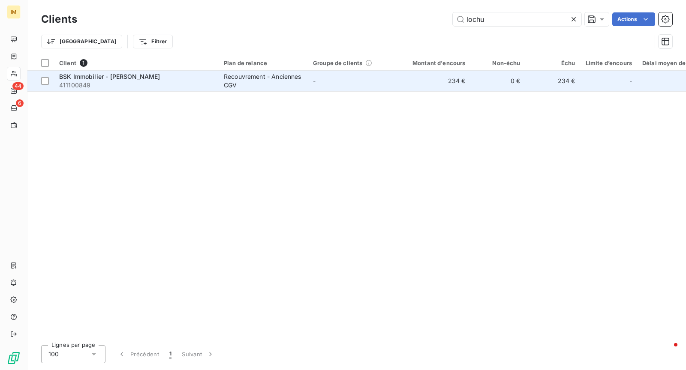
type input "lochu"
click at [236, 72] on td "Recouvrement - Anciennes CGV" at bounding box center [263, 81] width 89 height 21
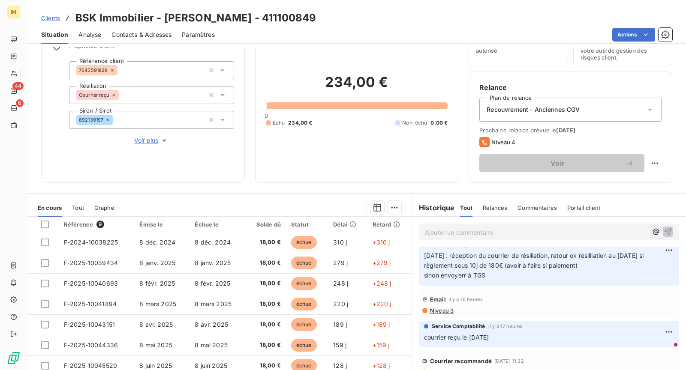
scroll to position [52, 0]
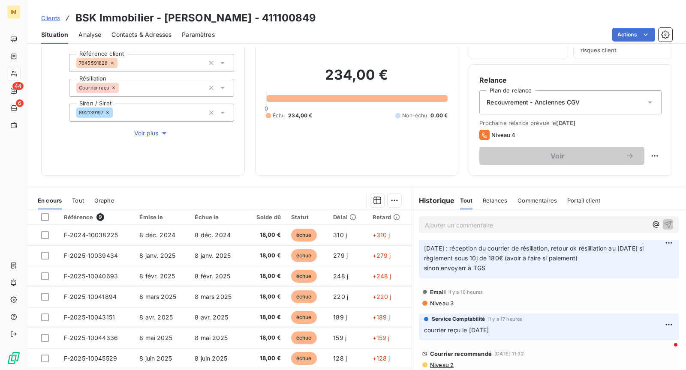
click at [445, 307] on div "Email il y a 16 heures Niveau 3" at bounding box center [549, 296] width 260 height 28
click at [443, 300] on span "Niveau 3" at bounding box center [441, 303] width 24 height 7
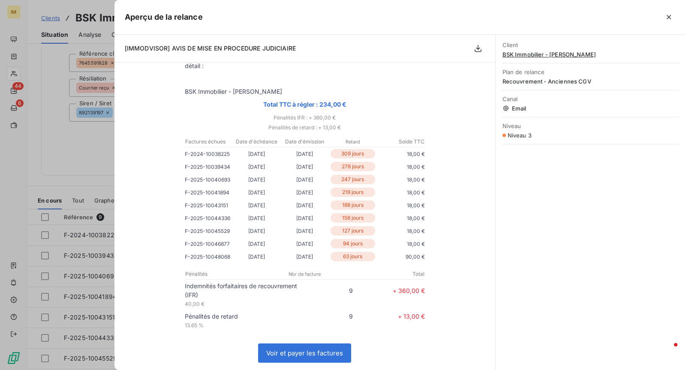
scroll to position [498, 0]
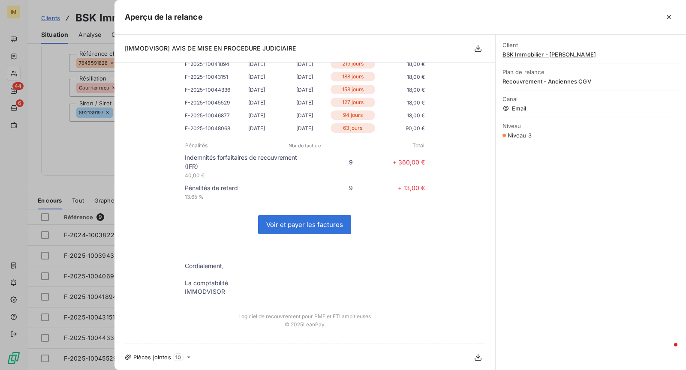
click at [168, 360] on div "Pièces jointes 10" at bounding box center [305, 358] width 360 height 14
click at [184, 357] on div "Pièces jointes 10" at bounding box center [305, 358] width 360 height 14
click at [186, 357] on icon at bounding box center [188, 357] width 7 height 7
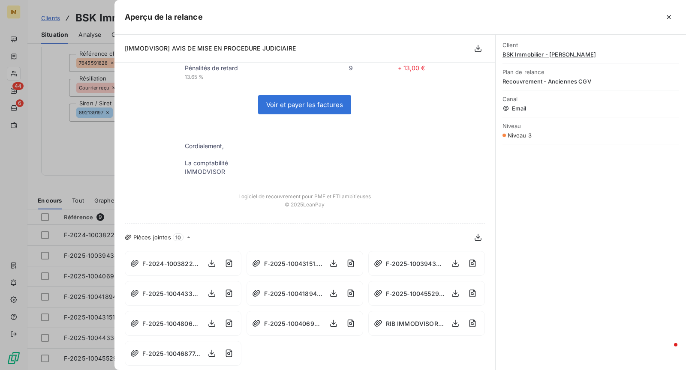
scroll to position [618, 0]
click at [666, 20] on icon "button" at bounding box center [668, 17] width 9 height 9
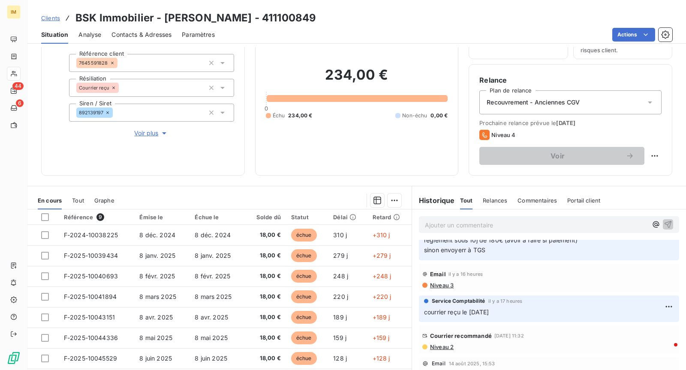
scroll to position [28, 0]
click at [439, 285] on span "Niveau 3" at bounding box center [441, 285] width 24 height 7
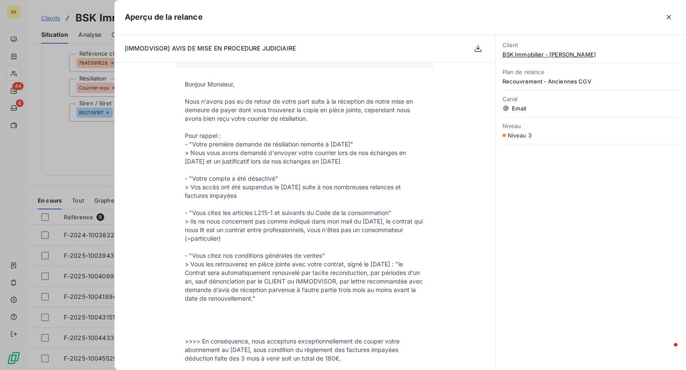
scroll to position [0, 0]
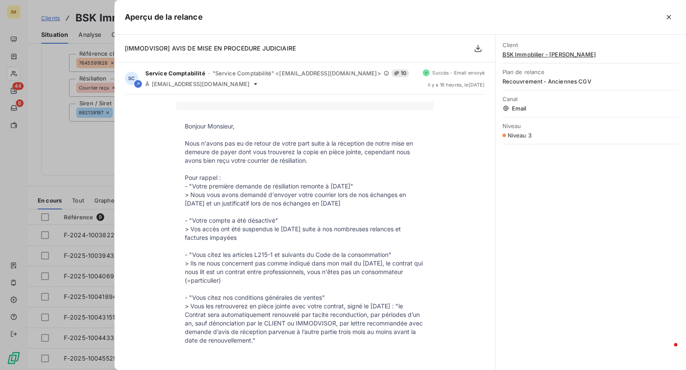
click at [677, 14] on div "Aperçu de la relance" at bounding box center [399, 17] width 571 height 35
drag, startPoint x: 673, startPoint y: 16, endPoint x: 672, endPoint y: 22, distance: 5.7
click at [673, 16] on button "button" at bounding box center [669, 17] width 14 height 14
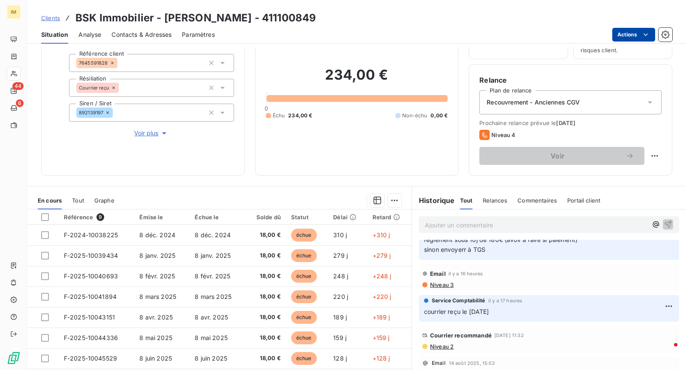
click at [637, 34] on html "IM 44 6 Clients BSK Immobilier - Antoine Lochu - 411100849 Situation Analyse Co…" at bounding box center [343, 185] width 686 height 370
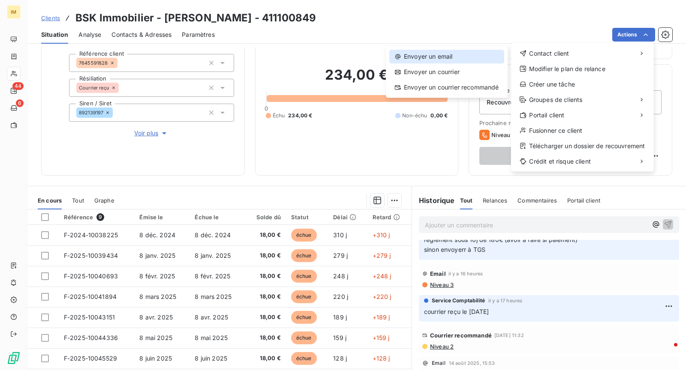
click at [456, 53] on div "Envoyer un email" at bounding box center [446, 57] width 115 height 14
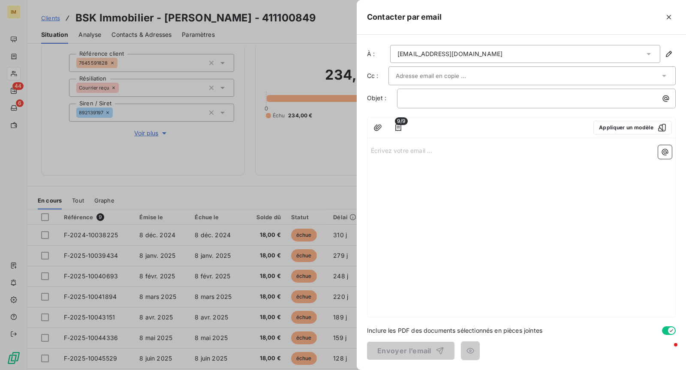
click at [437, 72] on input "text" at bounding box center [442, 75] width 92 height 13
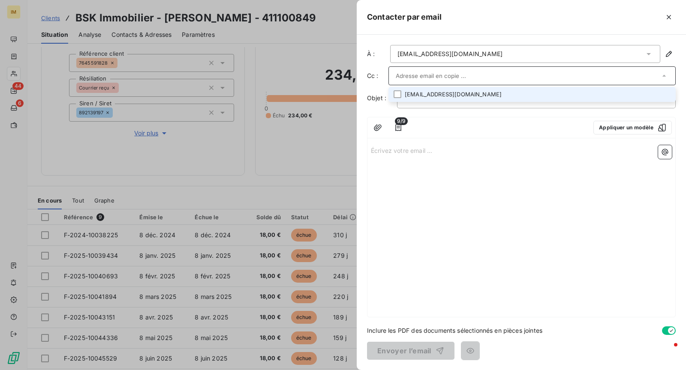
click at [550, 89] on li "alochu@bskimmobilier.com" at bounding box center [531, 94] width 287 height 15
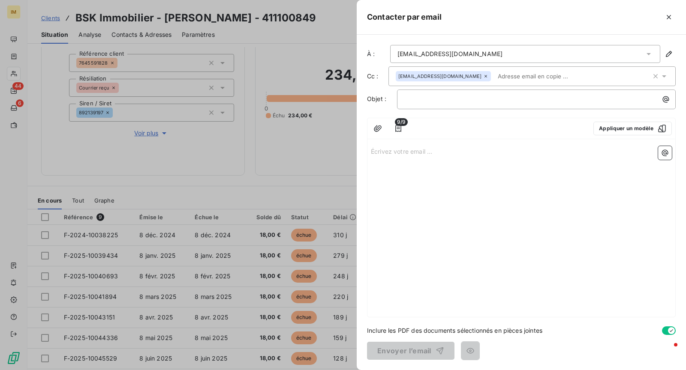
drag, startPoint x: 446, startPoint y: 183, endPoint x: 437, endPoint y: 152, distance: 33.0
click at [445, 183] on div "Écrivez votre email ... ﻿" at bounding box center [521, 230] width 308 height 174
click at [446, 98] on p "﻿" at bounding box center [538, 99] width 268 height 10
drag, startPoint x: 460, startPoint y: 95, endPoint x: 439, endPoint y: 96, distance: 21.0
click at [439, 96] on span "Pièce jointe contrat et CGV" at bounding box center [443, 98] width 78 height 7
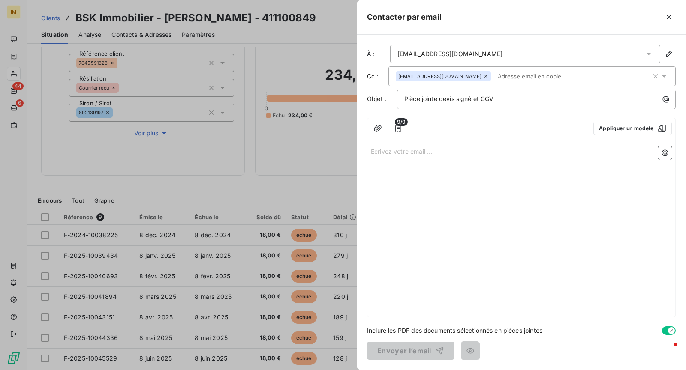
click at [430, 161] on div "Écrivez votre email ... ﻿" at bounding box center [521, 230] width 308 height 174
click at [416, 155] on div "Écrivez votre email ... ﻿" at bounding box center [521, 230] width 308 height 174
click at [396, 147] on p "Écrivez votre email ... ﻿" at bounding box center [521, 151] width 301 height 10
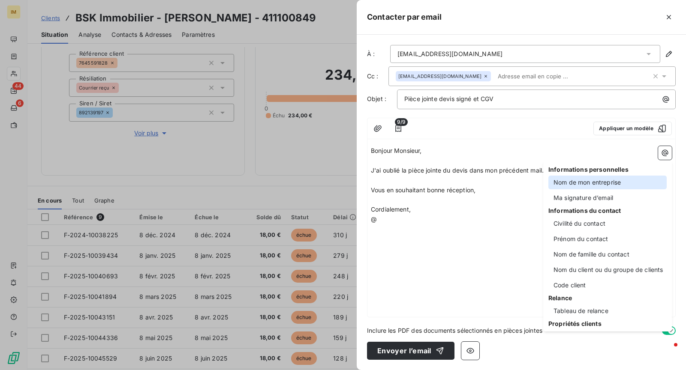
click at [579, 186] on div "Nom de mon entreprise" at bounding box center [607, 183] width 118 height 14
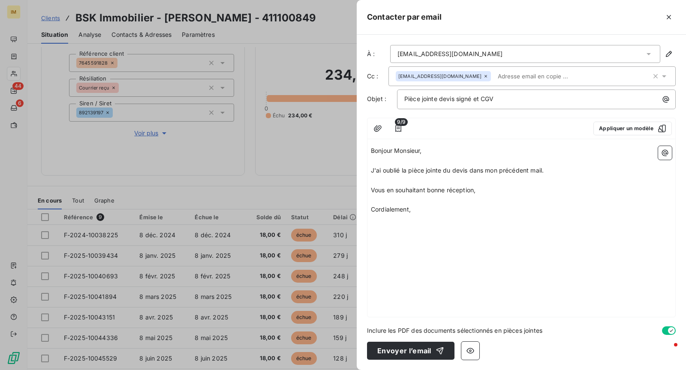
click at [393, 220] on p "﻿" at bounding box center [521, 220] width 301 height 10
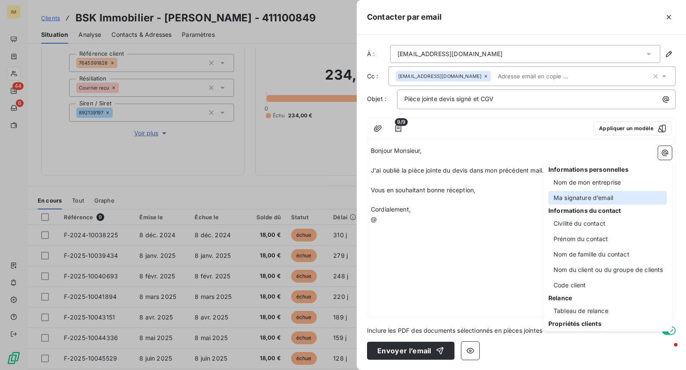
drag, startPoint x: 593, startPoint y: 195, endPoint x: 572, endPoint y: 222, distance: 34.1
click at [594, 195] on div "Ma signature d’email" at bounding box center [607, 198] width 118 height 14
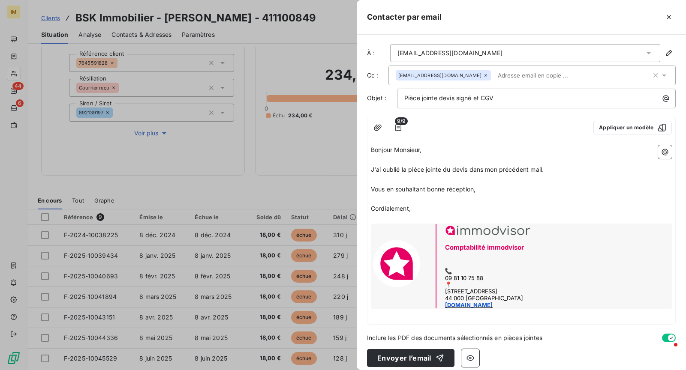
scroll to position [6, 0]
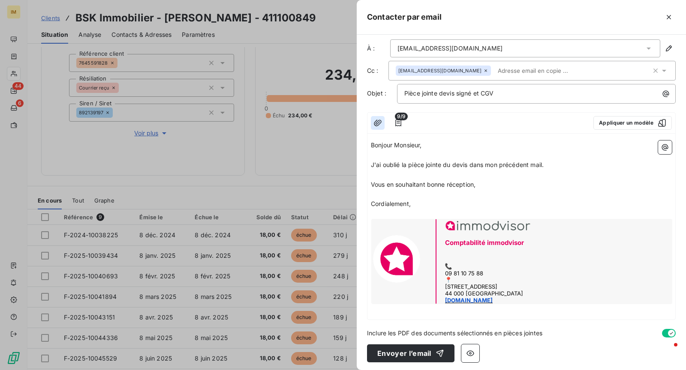
click at [381, 125] on icon "button" at bounding box center [377, 123] width 9 height 9
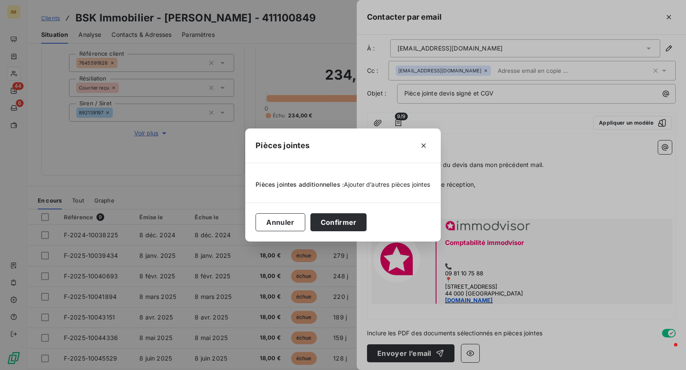
click at [401, 181] on span "Ajouter d’autres pièces jointes" at bounding box center [387, 184] width 87 height 7
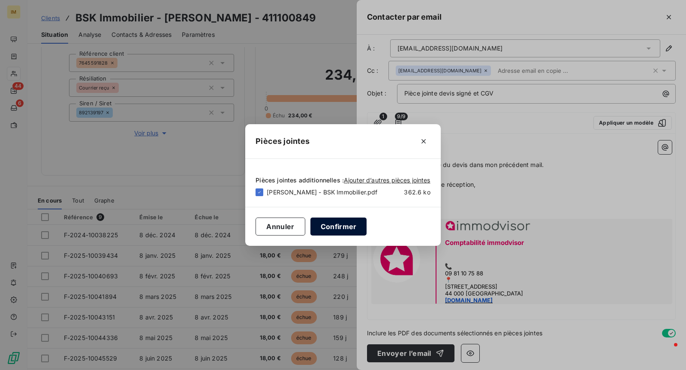
click at [340, 223] on button "Confirmer" at bounding box center [338, 227] width 57 height 18
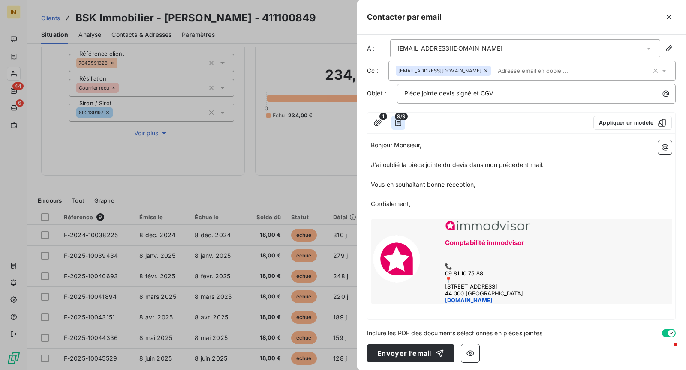
click at [396, 123] on icon "button" at bounding box center [398, 123] width 9 height 9
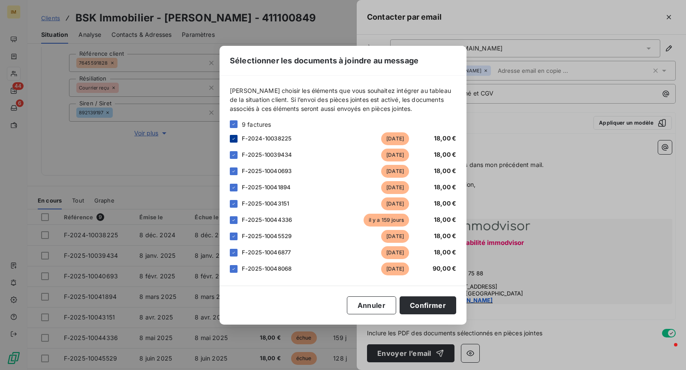
click at [234, 138] on icon at bounding box center [233, 138] width 5 height 5
click at [232, 159] on div "F-2025-10039434 il y a 279 jours 18,00 €" at bounding box center [343, 155] width 226 height 13
click at [233, 156] on icon at bounding box center [233, 155] width 5 height 5
drag, startPoint x: 233, startPoint y: 168, endPoint x: 234, endPoint y: 185, distance: 16.8
click at [234, 168] on div at bounding box center [234, 172] width 8 height 8
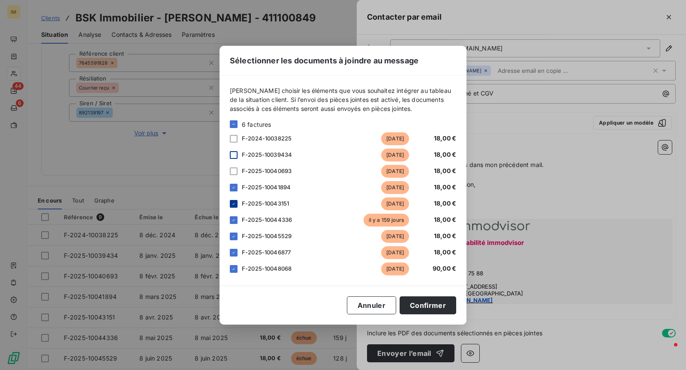
drag, startPoint x: 235, startPoint y: 187, endPoint x: 234, endPoint y: 206, distance: 19.3
click at [235, 187] on icon at bounding box center [233, 187] width 5 height 5
click at [235, 206] on icon at bounding box center [233, 203] width 5 height 5
click at [234, 222] on div at bounding box center [234, 220] width 8 height 8
drag, startPoint x: 234, startPoint y: 240, endPoint x: 238, endPoint y: 251, distance: 11.0
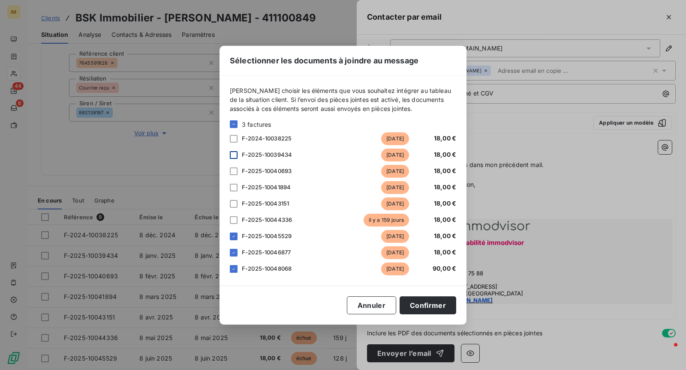
click at [235, 241] on div "F-2025-10045529 il y a 128 jours 18,00 €" at bounding box center [343, 236] width 226 height 13
click at [233, 248] on div "F-2025-10046877 il y a 95 jours 18,00 €" at bounding box center [343, 252] width 226 height 13
click at [233, 236] on icon at bounding box center [233, 236] width 5 height 5
click at [236, 249] on div at bounding box center [234, 253] width 8 height 8
click at [430, 311] on button "Confirmer" at bounding box center [427, 306] width 57 height 18
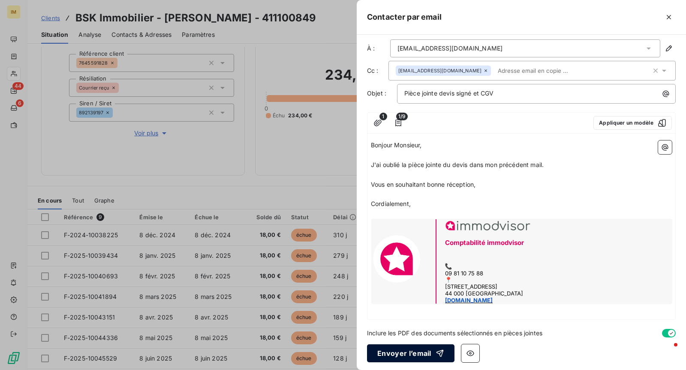
click at [416, 353] on button "Envoyer l’email" at bounding box center [410, 354] width 87 height 18
